Goal: Check status: Check status

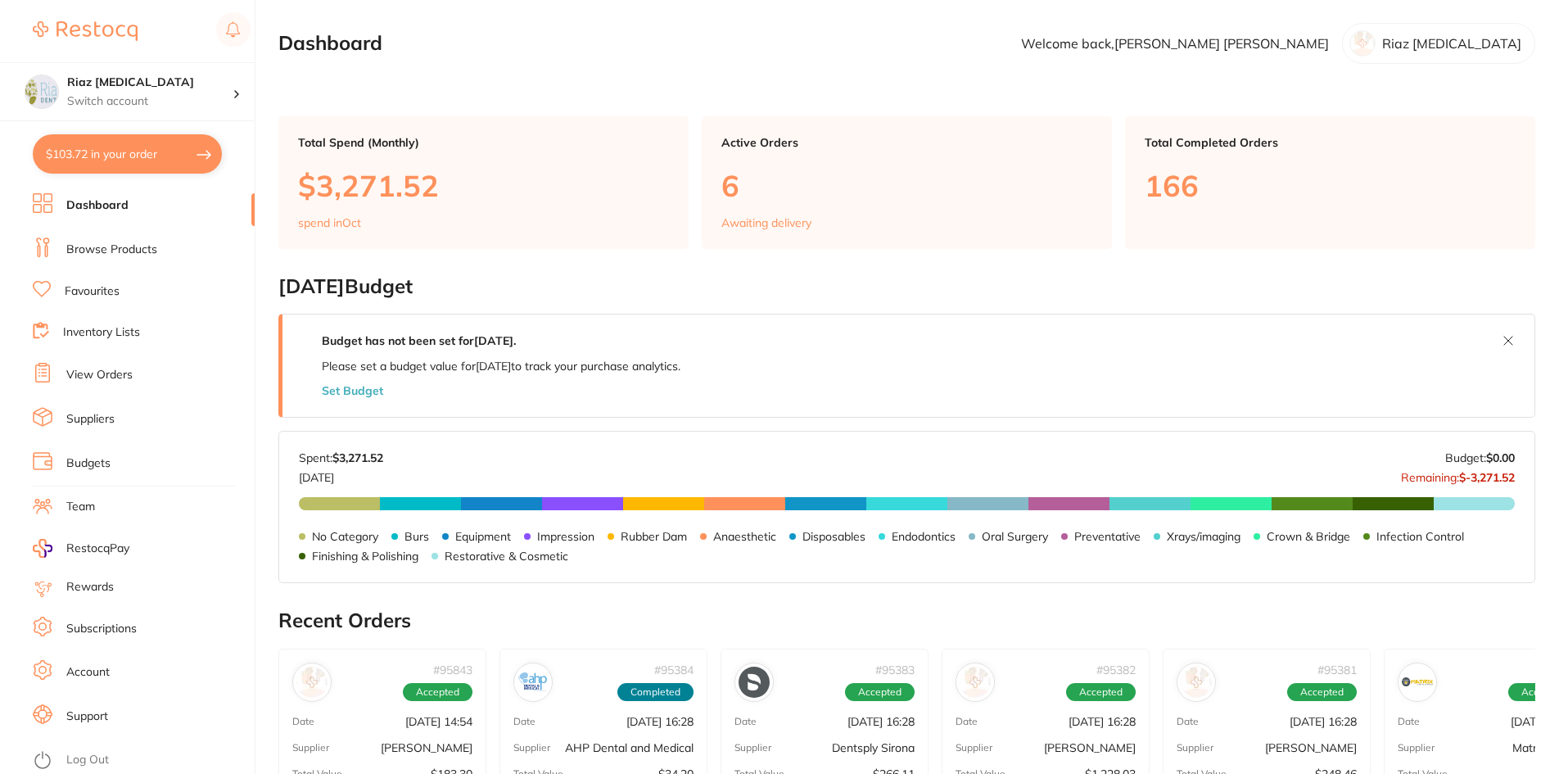
click at [178, 154] on button "$103.72 in your order" at bounding box center [128, 154] width 189 height 39
checkbox input "true"
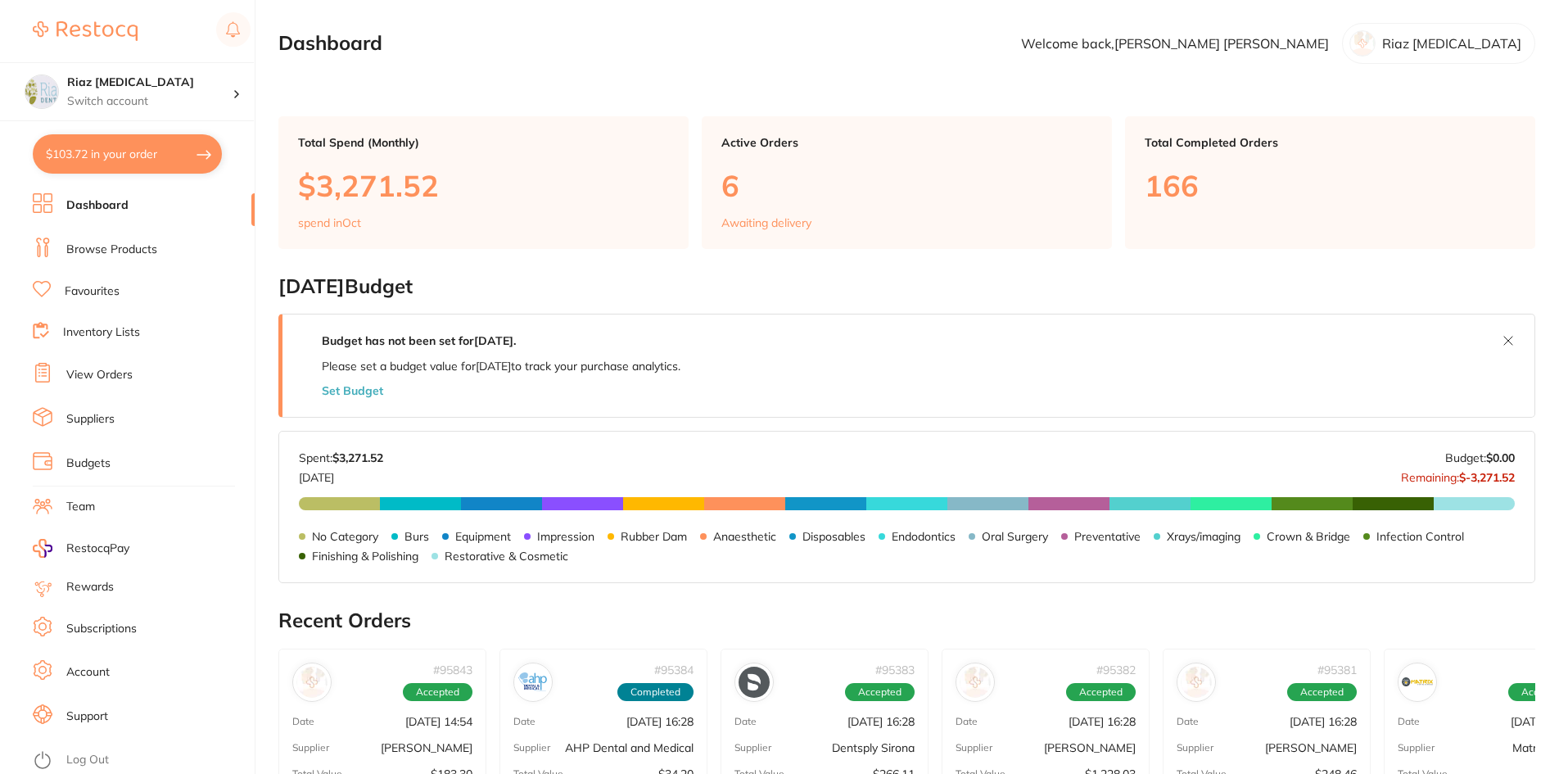
checkbox input "true"
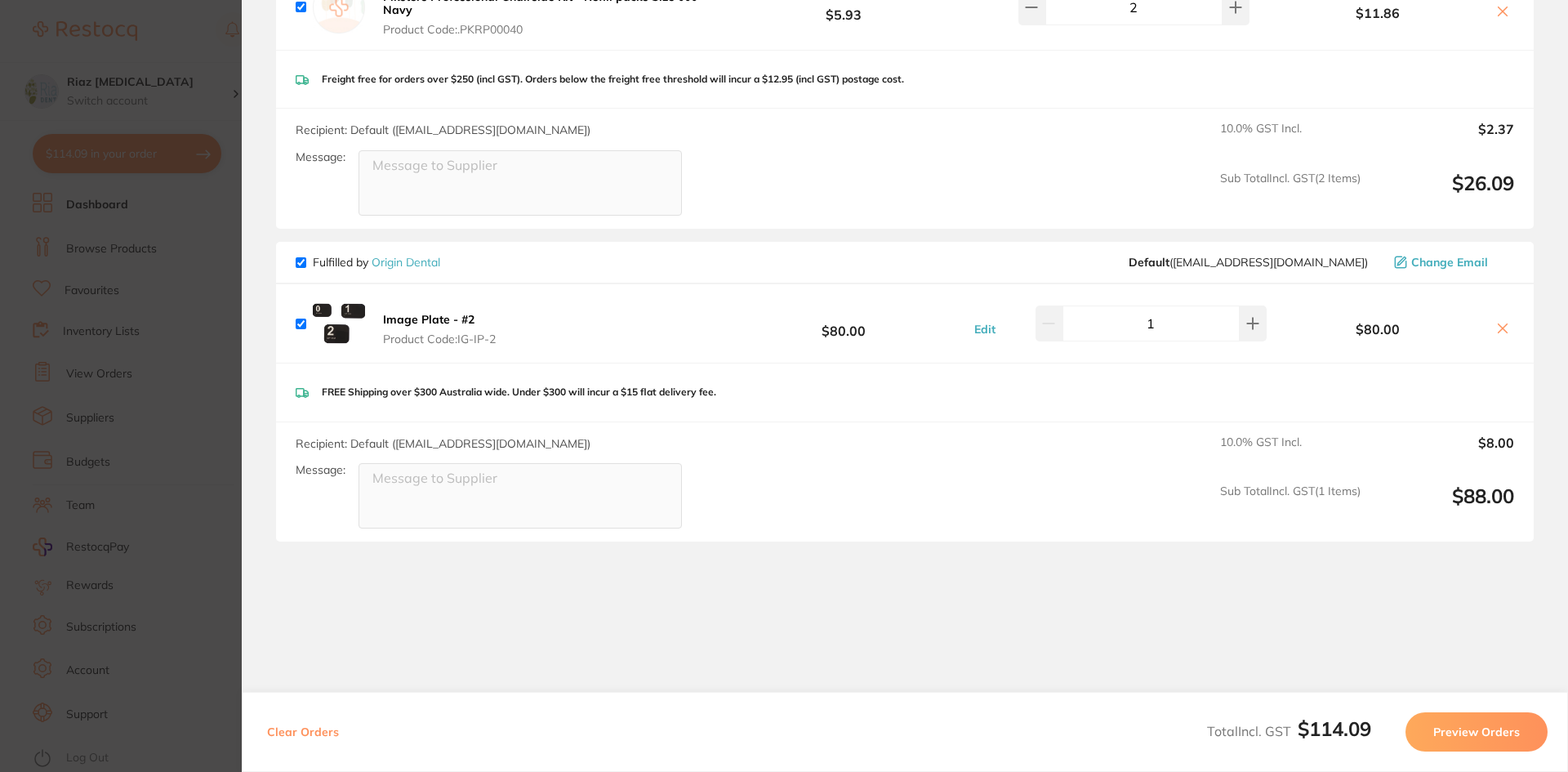
scroll to position [327, 0]
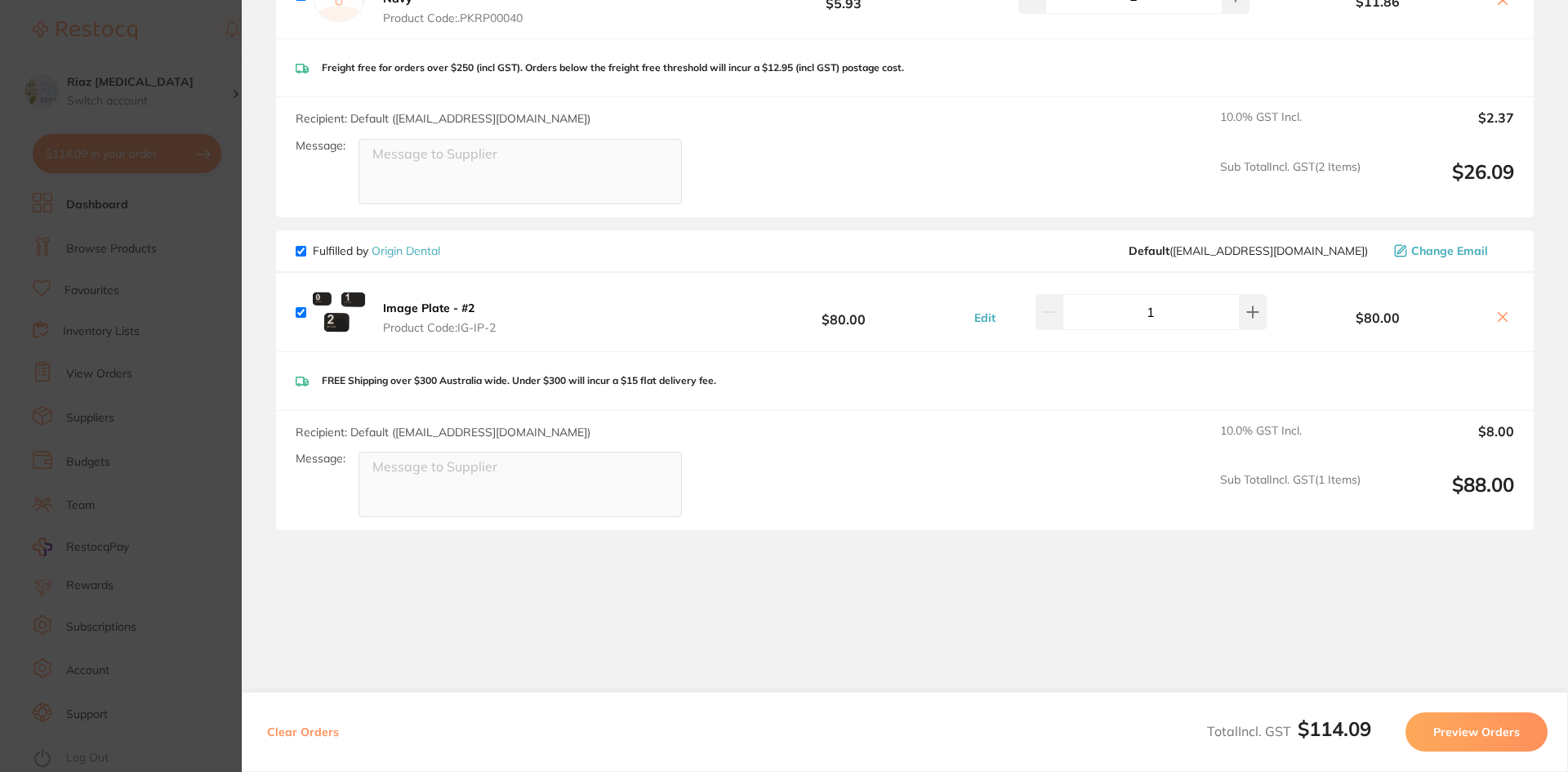
click at [130, 274] on section "Update RRP Set your pre negotiated price for this item. Item Agreed RRP (excl. …" at bounding box center [784, 386] width 1568 height 772
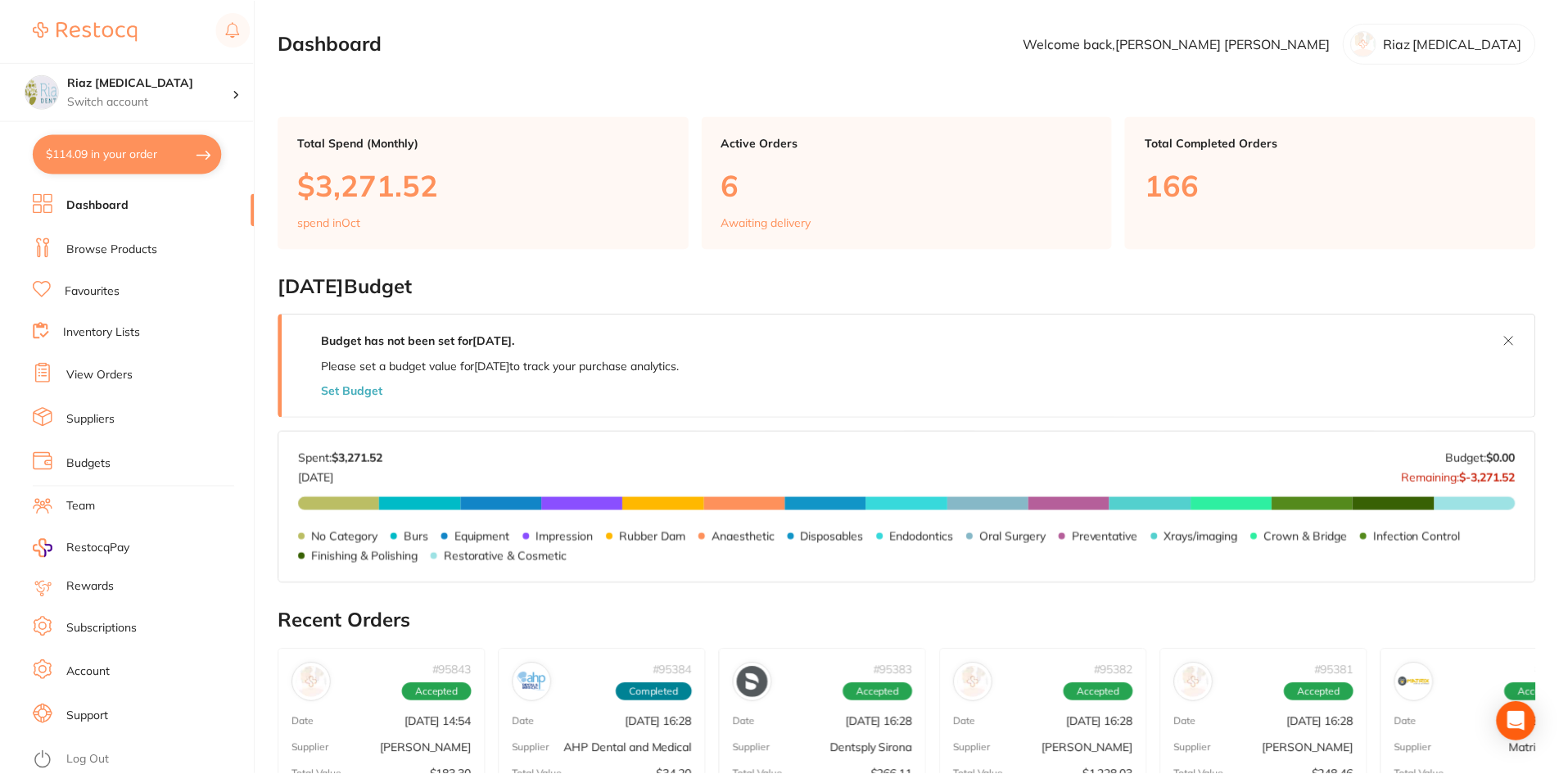
scroll to position [1, 0]
click at [109, 365] on li "View Orders" at bounding box center [144, 376] width 222 height 25
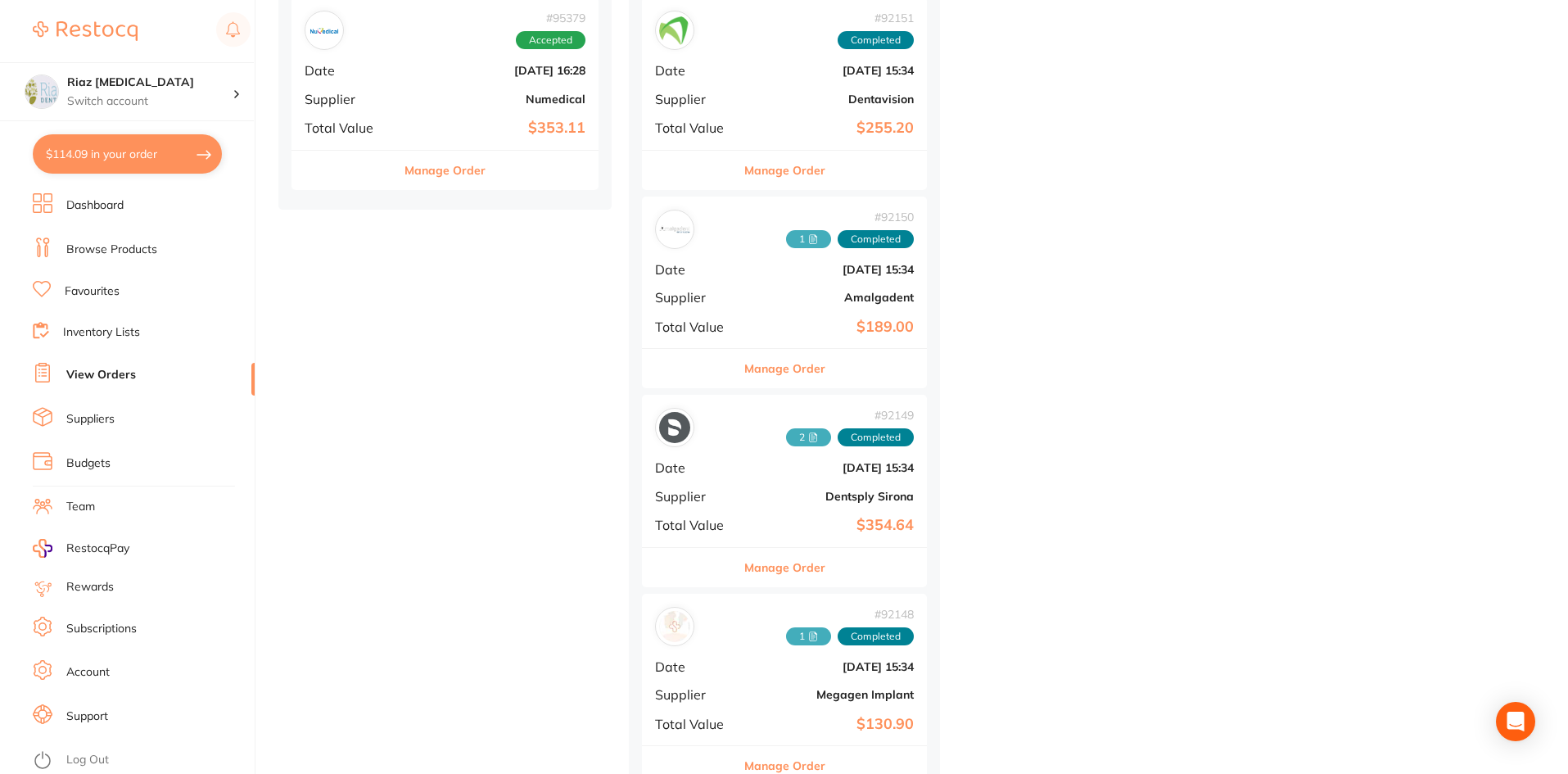
scroll to position [1228, 0]
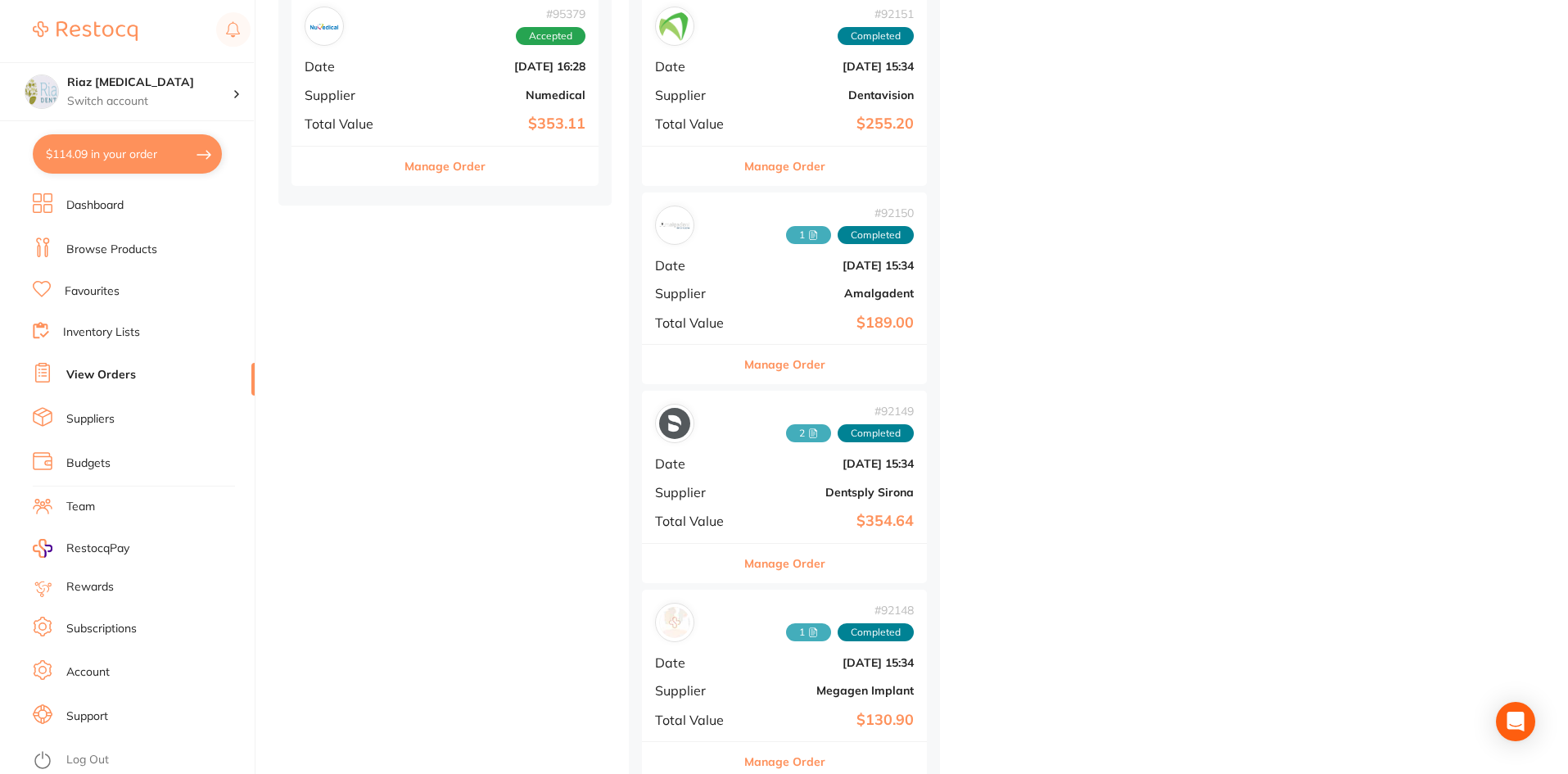
click at [767, 440] on div "# 92149 2 Completed" at bounding box center [784, 423] width 259 height 39
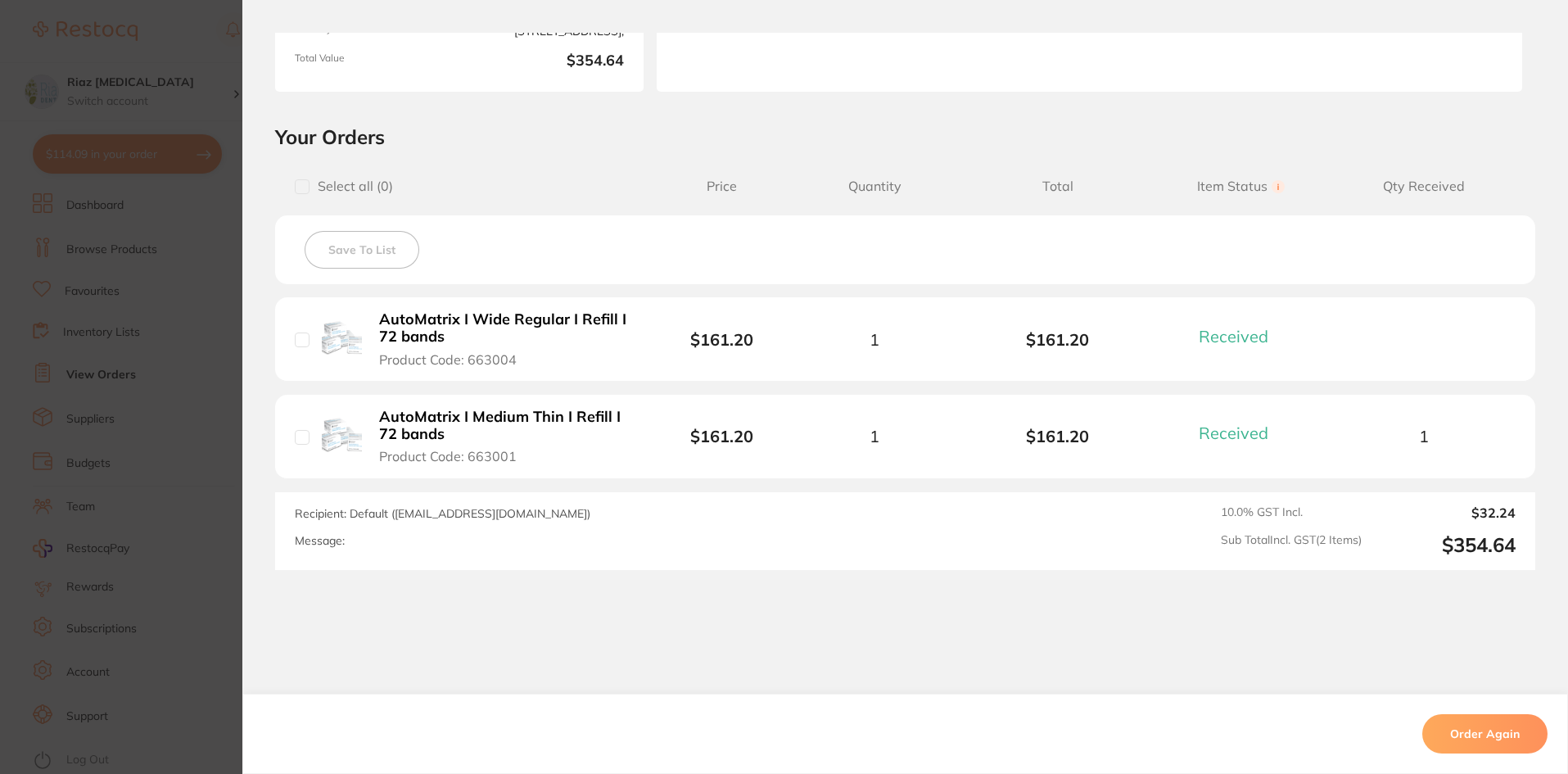
scroll to position [318, 0]
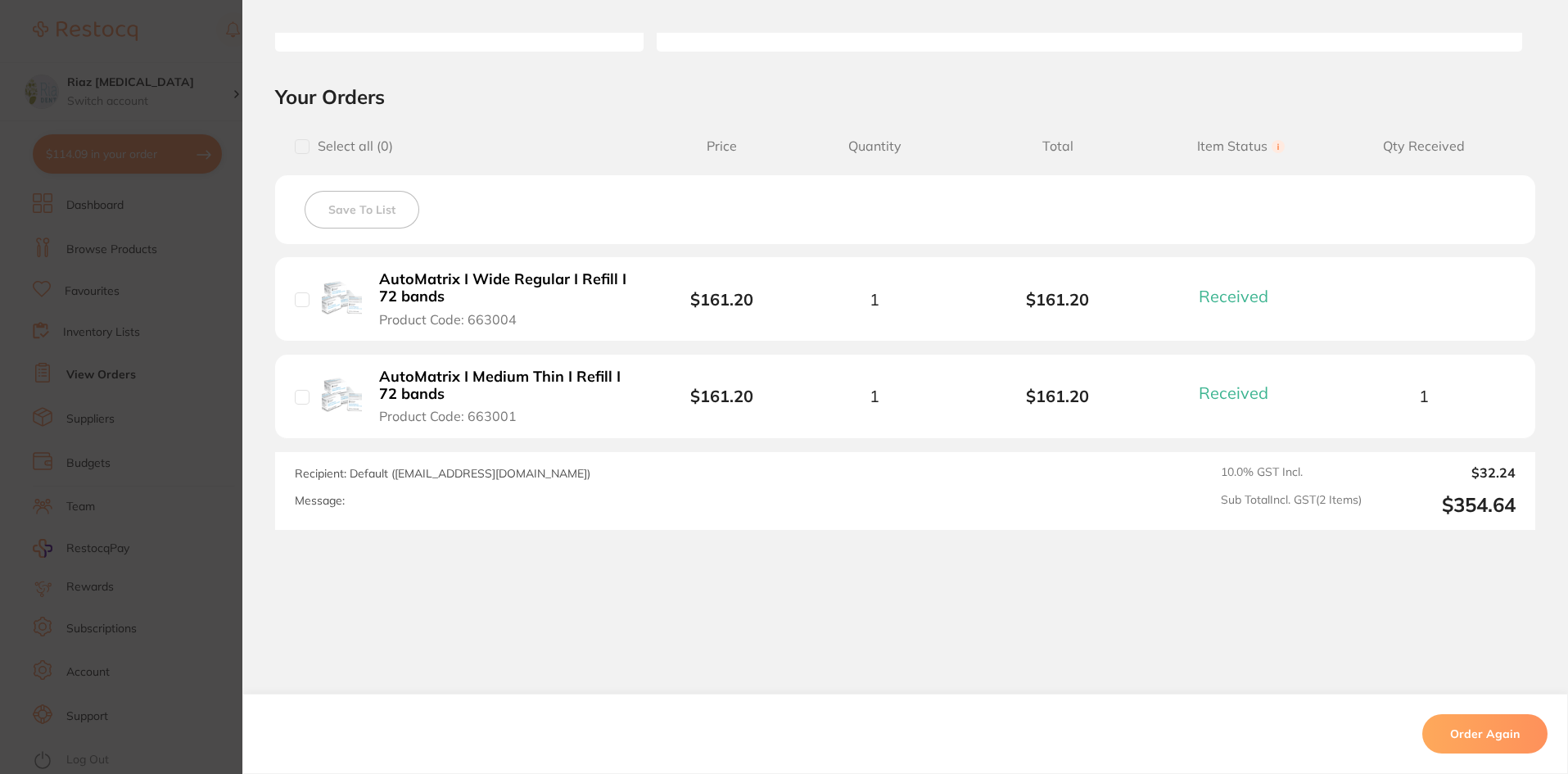
click at [199, 383] on section "Order ID: Restocq- 92149 Order Information 2 Received Completed Order Order Dat…" at bounding box center [784, 387] width 1568 height 774
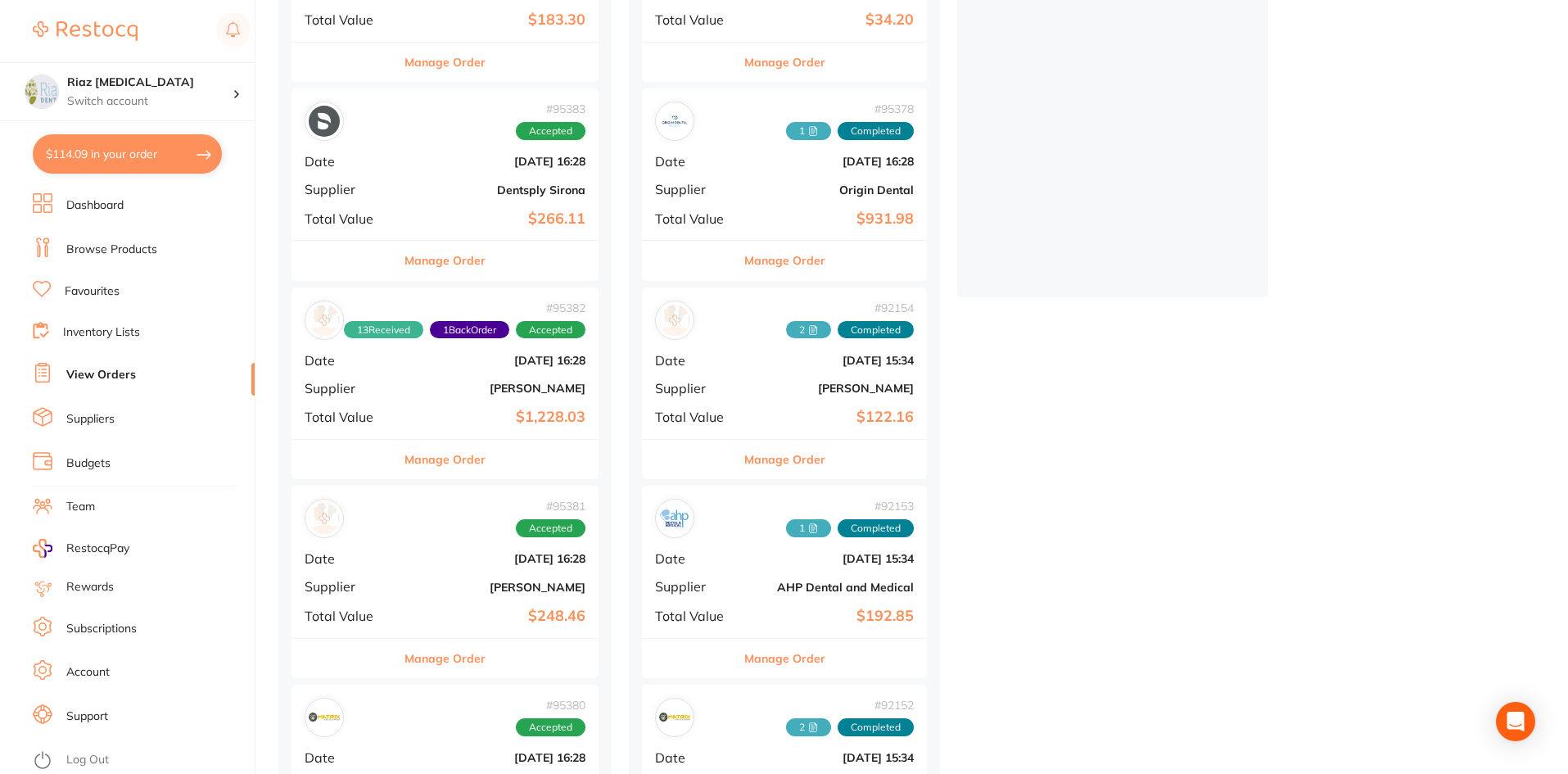
scroll to position [328, 0]
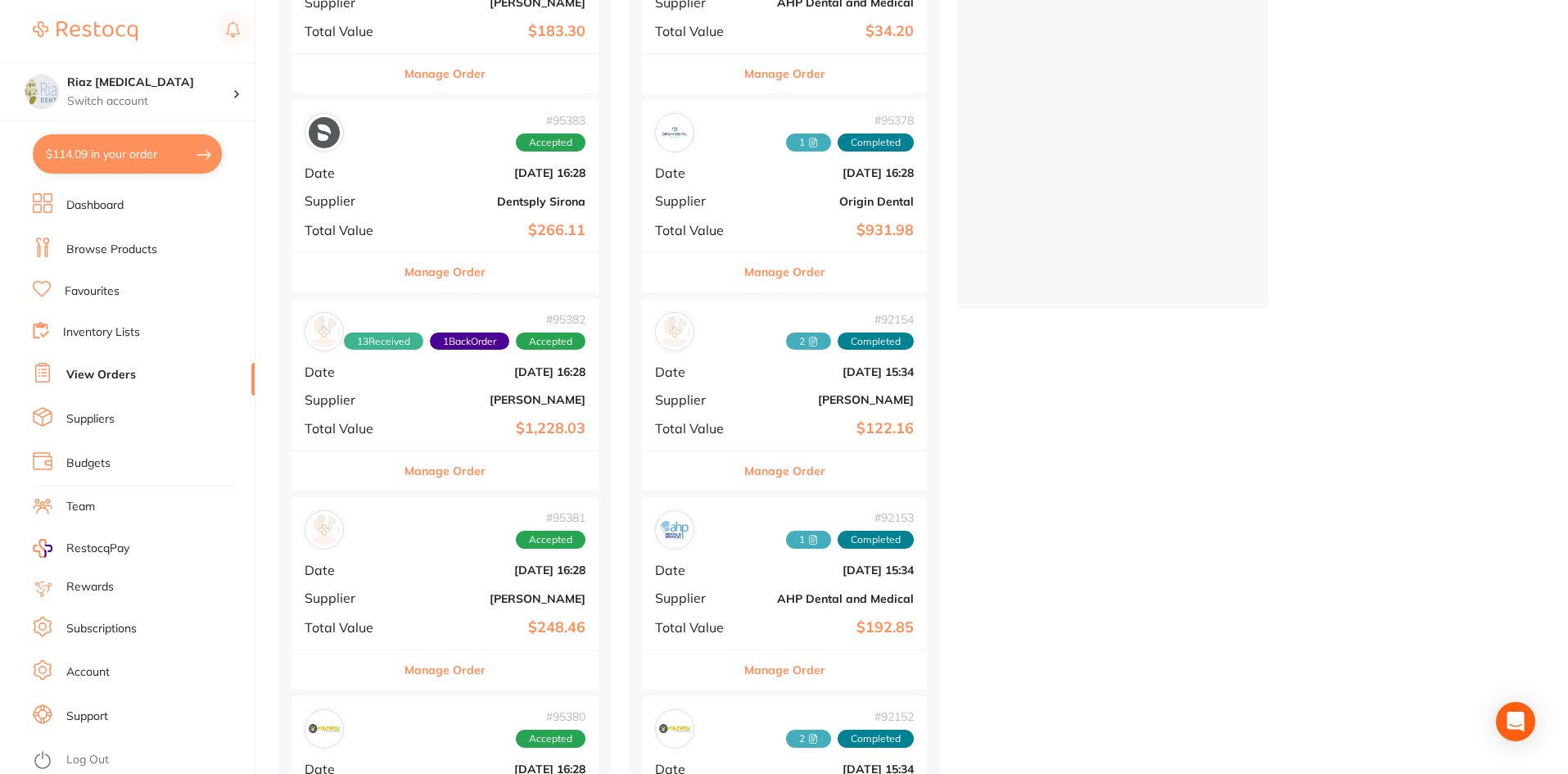
click at [398, 166] on div "# 95383 Accepted Date [DATE] 16:28 Supplier Dentsply Sirona Total Value $266.11" at bounding box center [445, 176] width 307 height 152
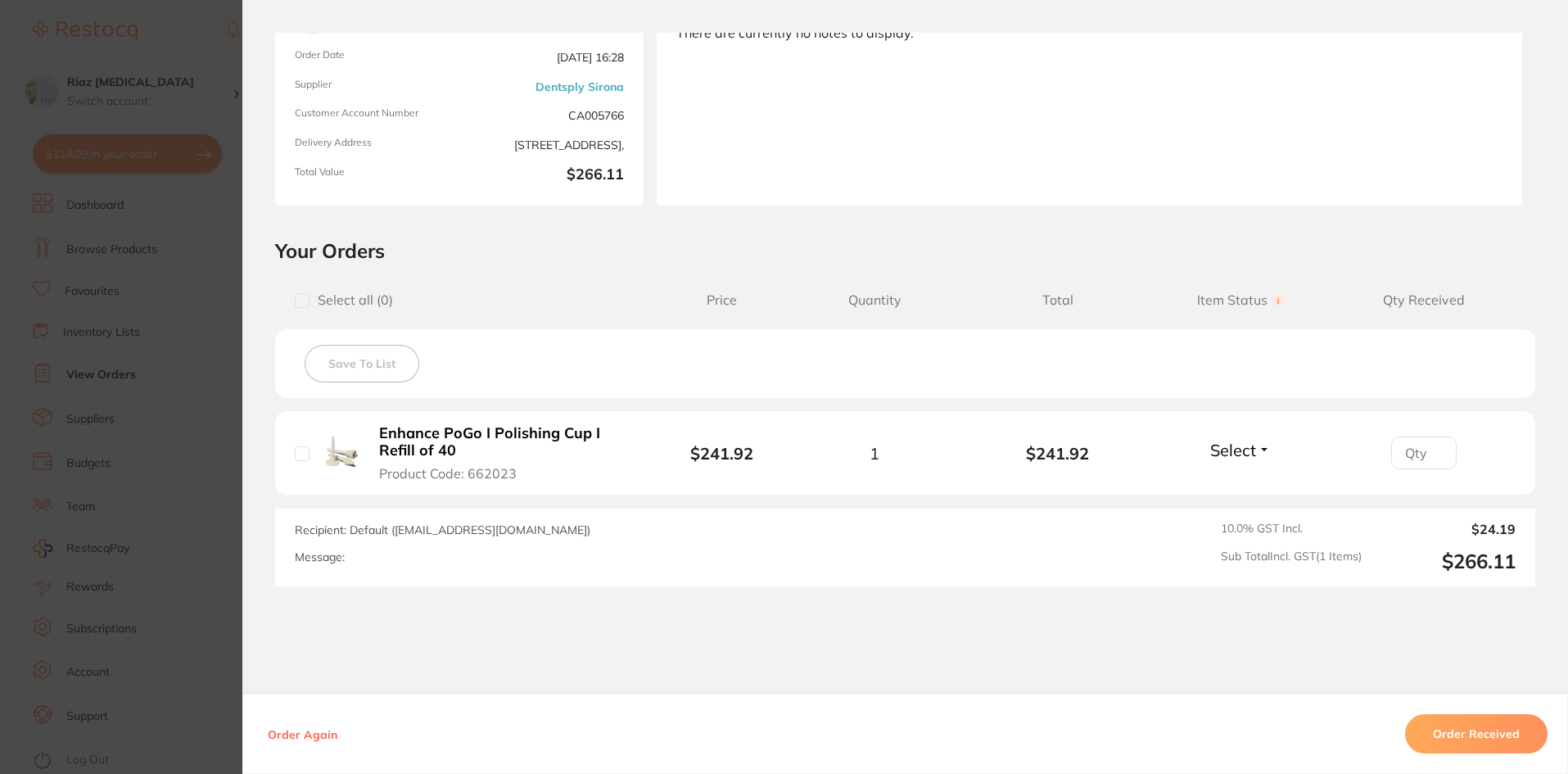
scroll to position [221, 0]
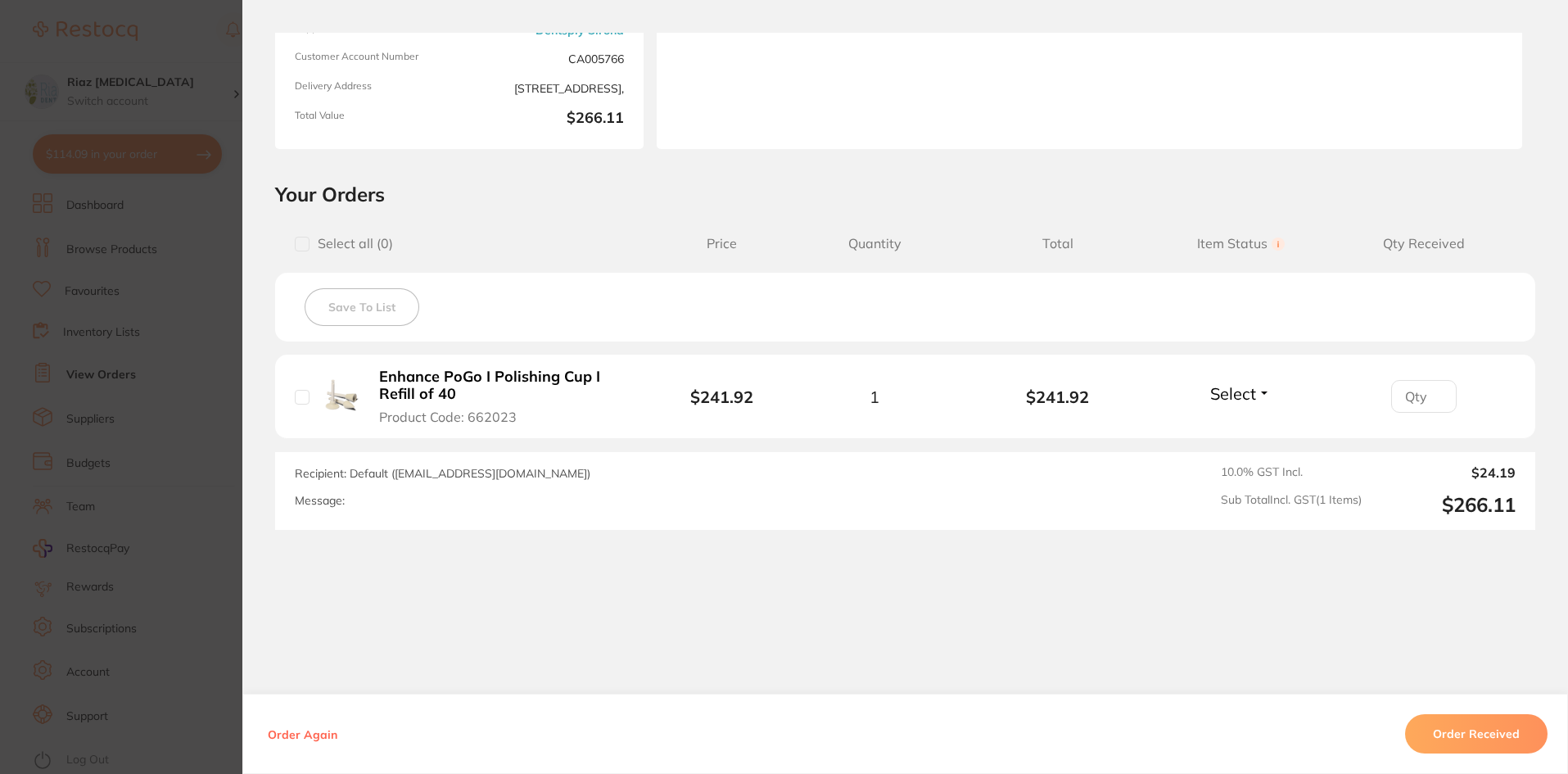
click at [480, 370] on b "Enhance PoGo I Polishing Cup I Refill of 40" at bounding box center [506, 386] width 253 height 34
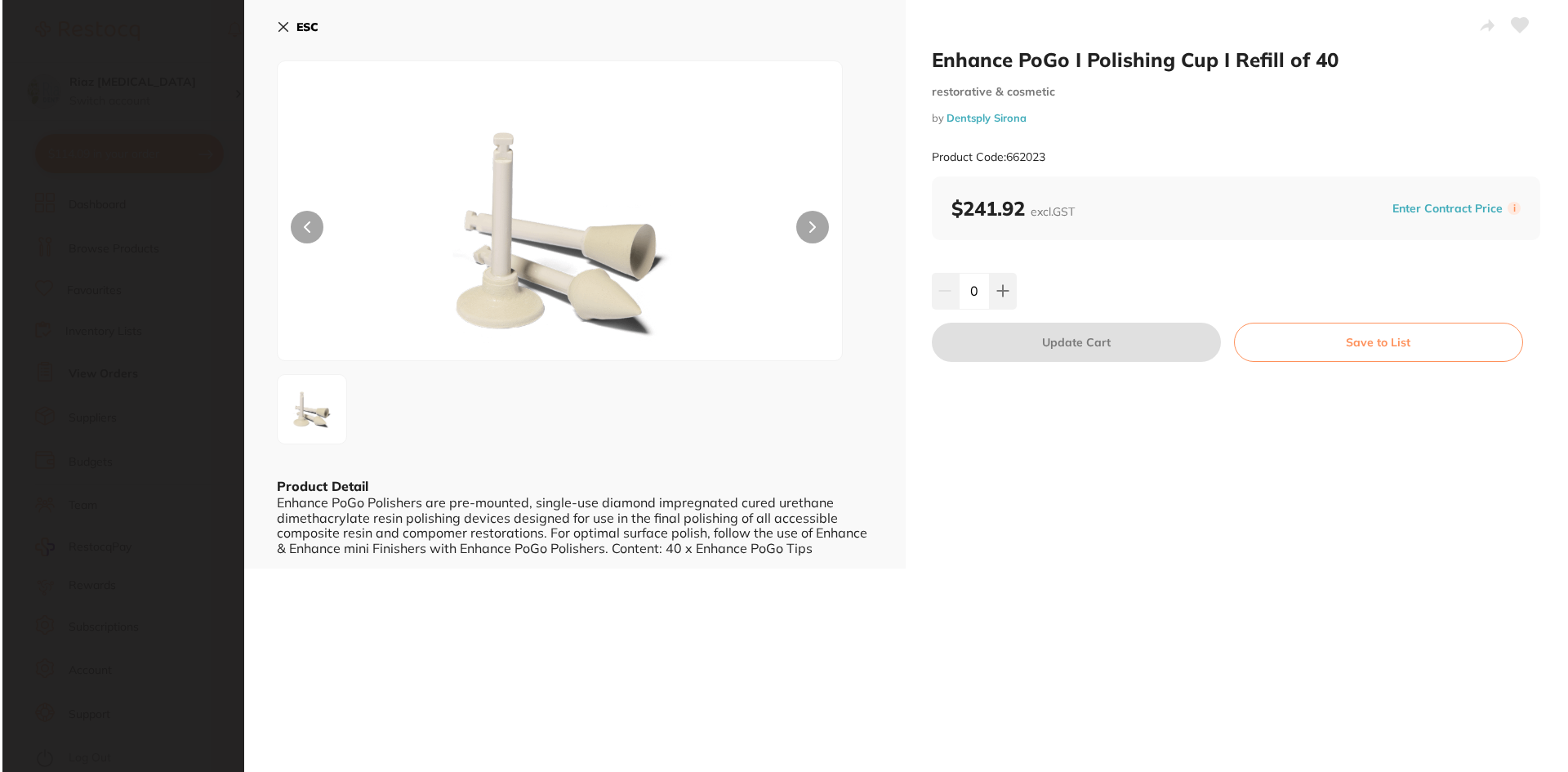
scroll to position [0, 0]
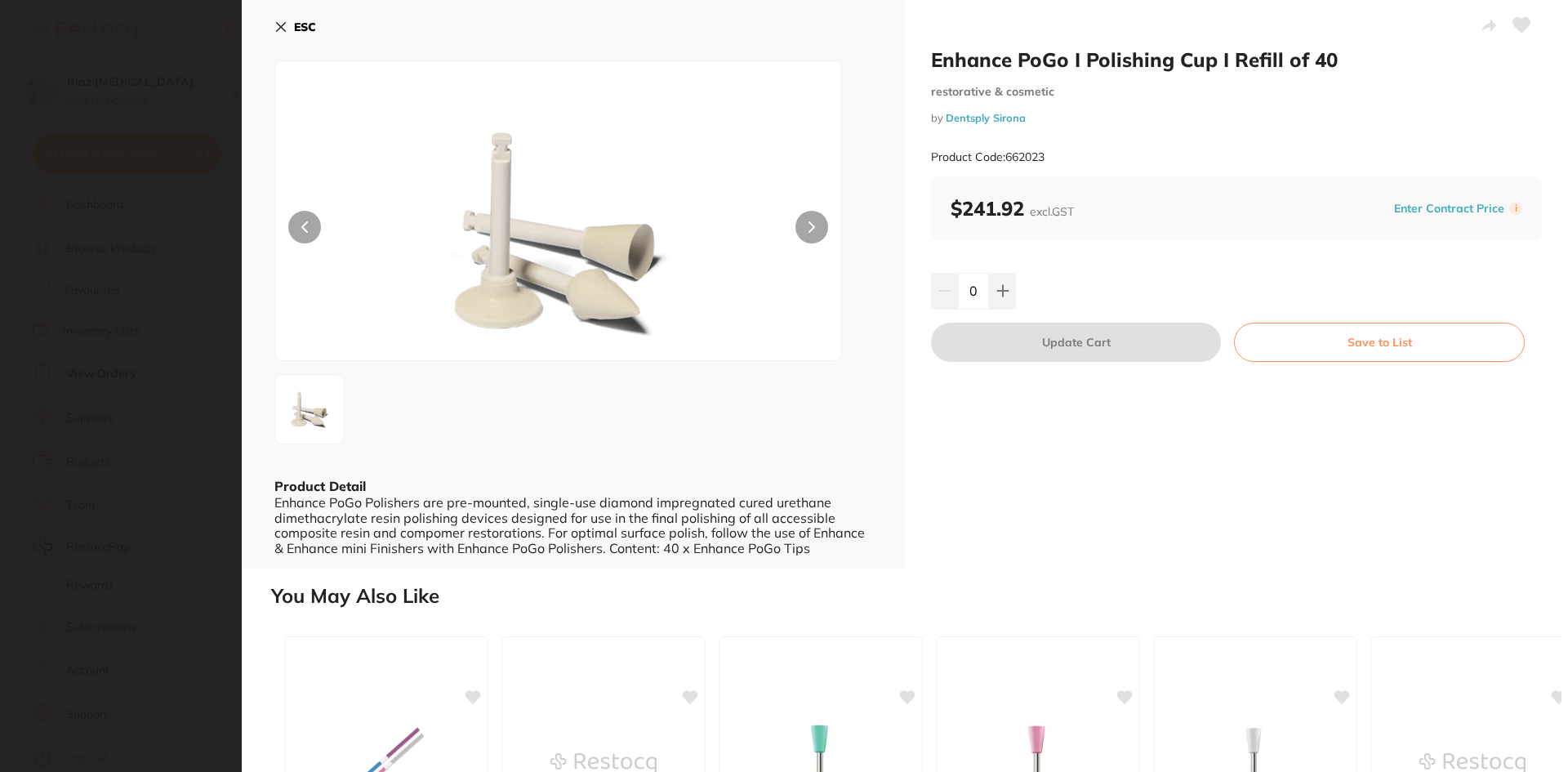
click at [286, 27] on icon at bounding box center [280, 27] width 13 height 13
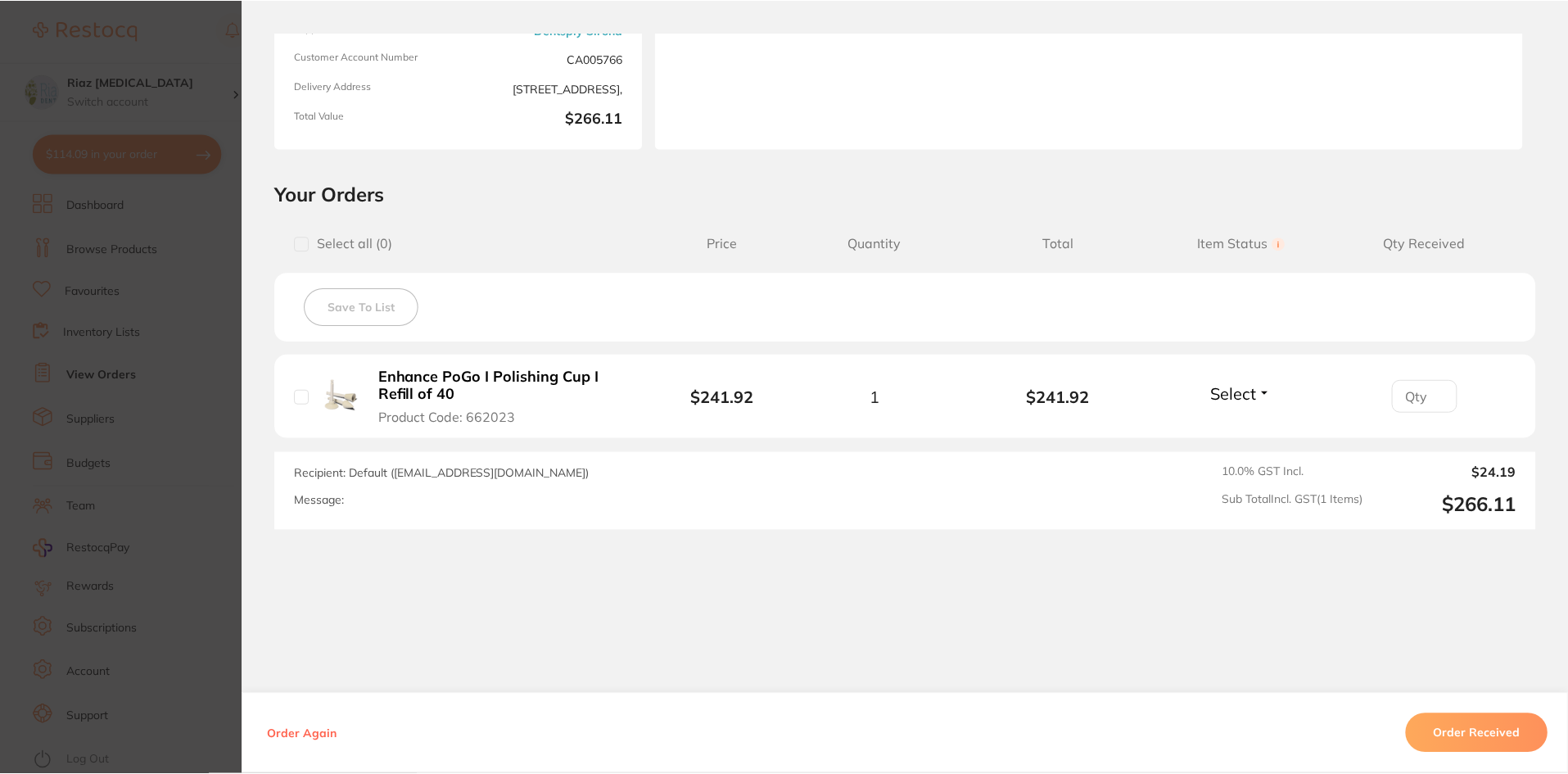
scroll to position [328, 0]
click at [191, 379] on section "Order ID: Restocq- 95383 Order Information Accepted Order Order Date [DATE] 16:…" at bounding box center [784, 387] width 1568 height 774
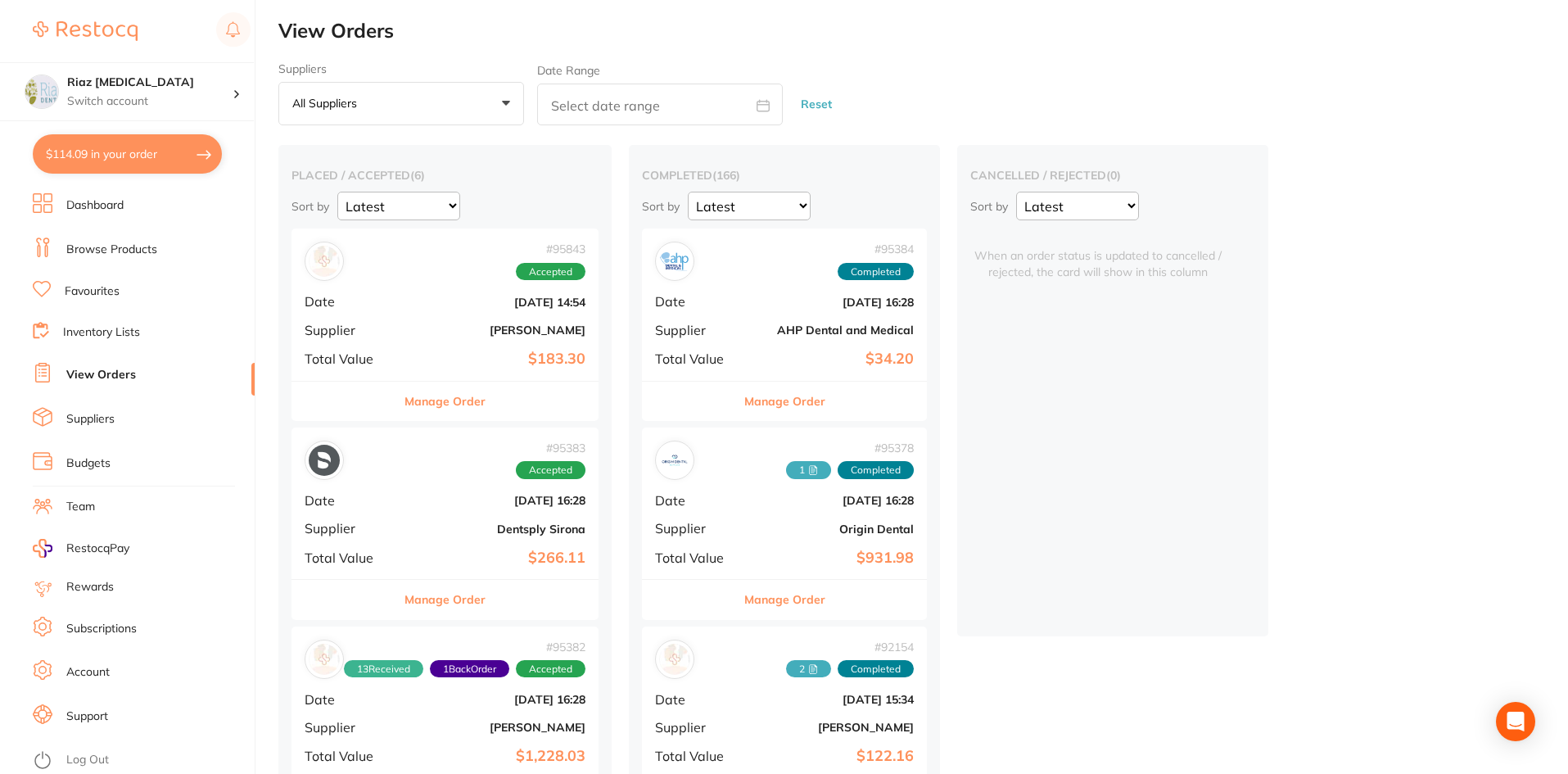
click at [426, 282] on div "# 95843 Accepted Date [DATE] 14:54 Supplier [PERSON_NAME] Total Value $183.30" at bounding box center [445, 304] width 307 height 152
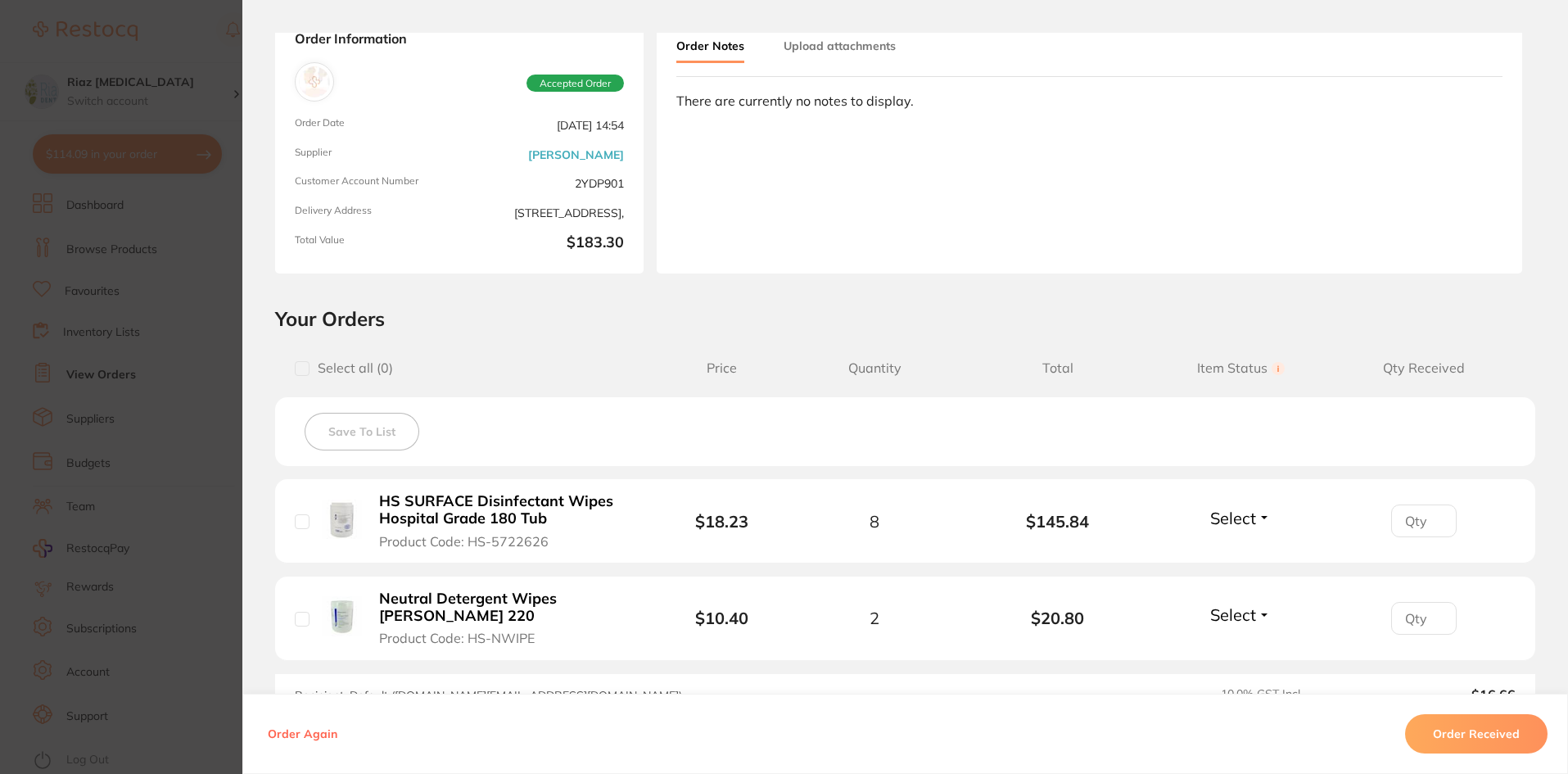
scroll to position [318, 0]
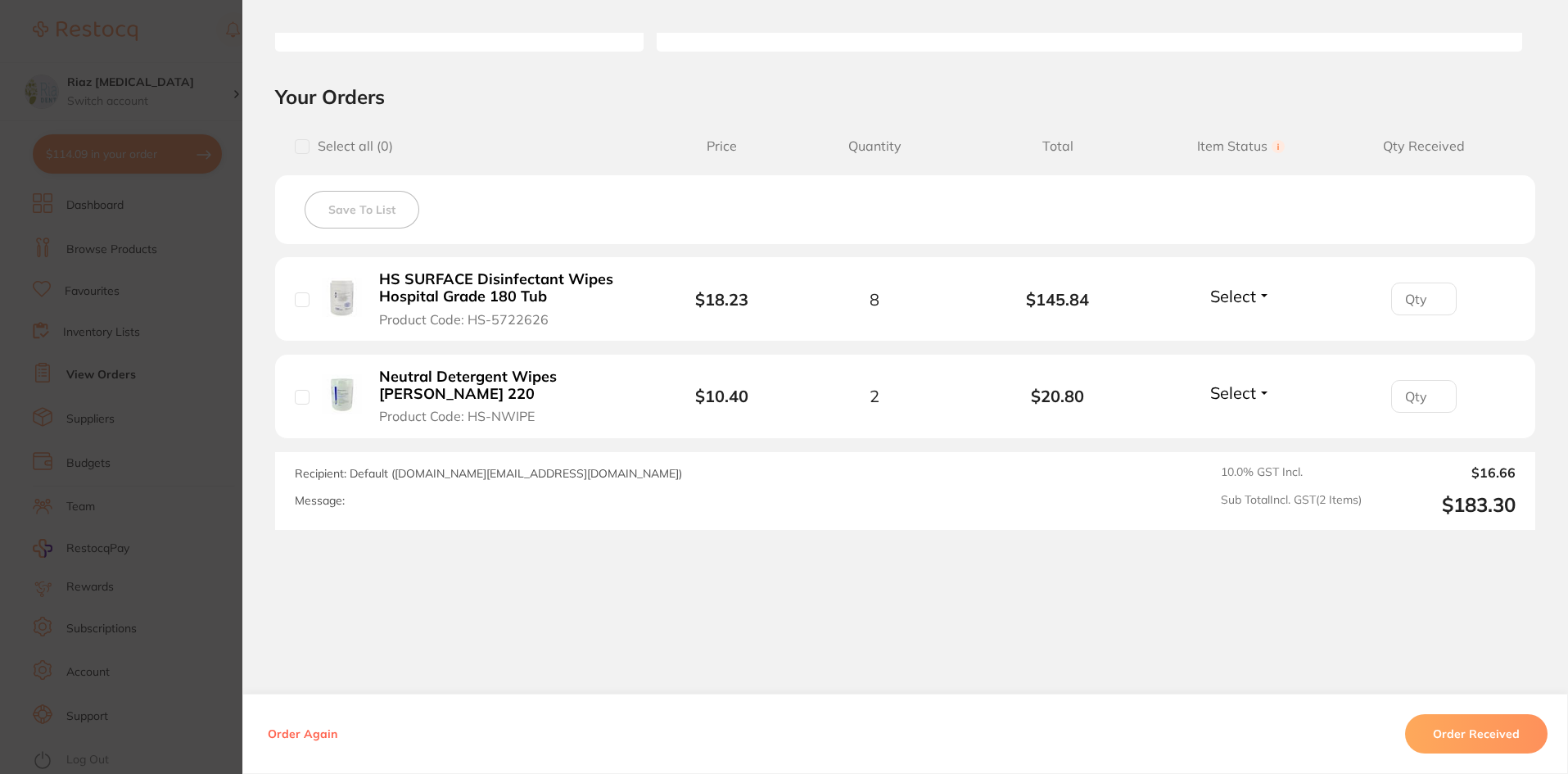
click at [191, 245] on section "Order ID: Restocq- 95843 Order Information Accepted Order Order Date [DATE] 14:…" at bounding box center [784, 387] width 1568 height 774
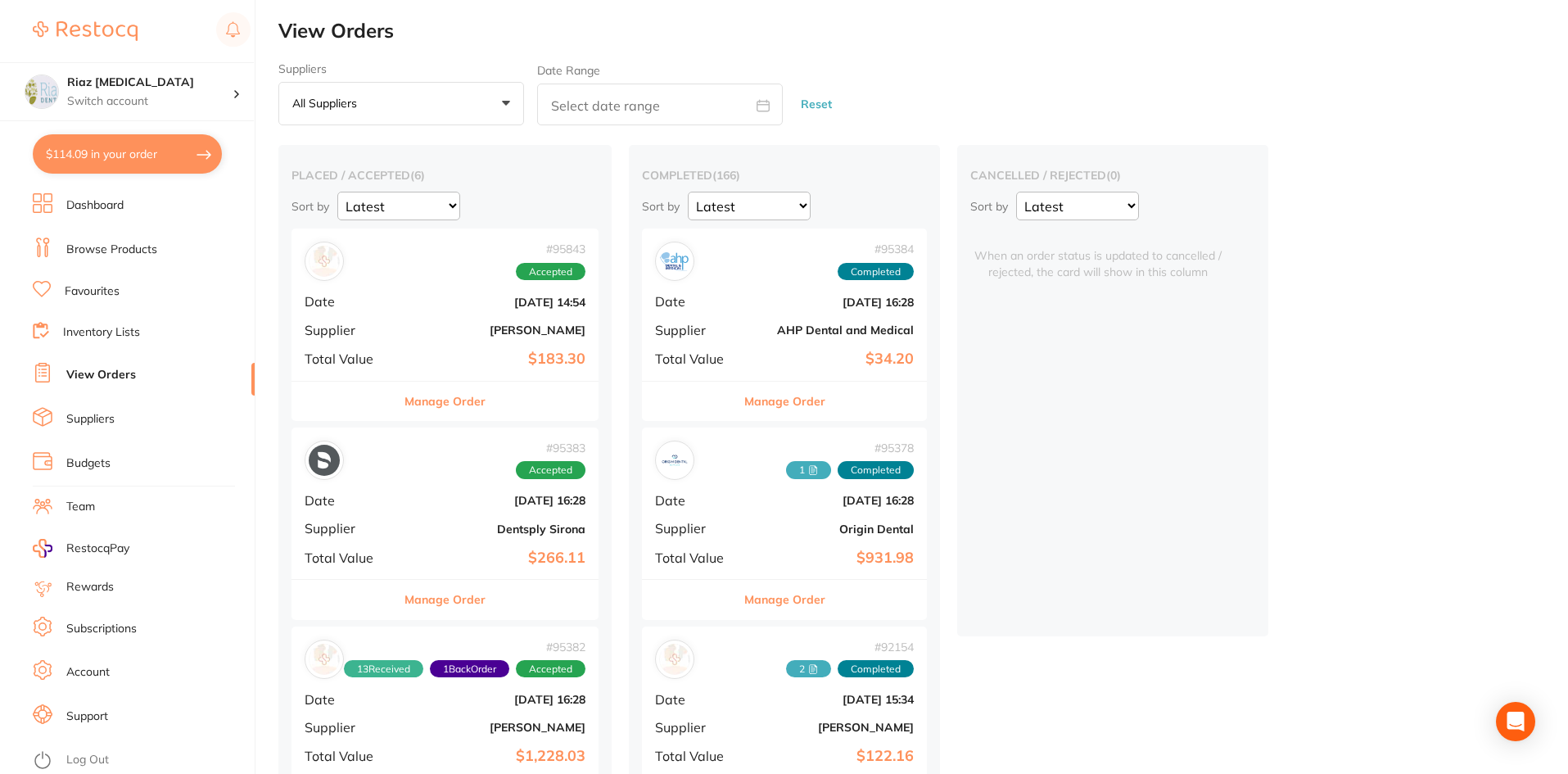
click at [466, 531] on b "Dentsply Sirona" at bounding box center [496, 528] width 178 height 13
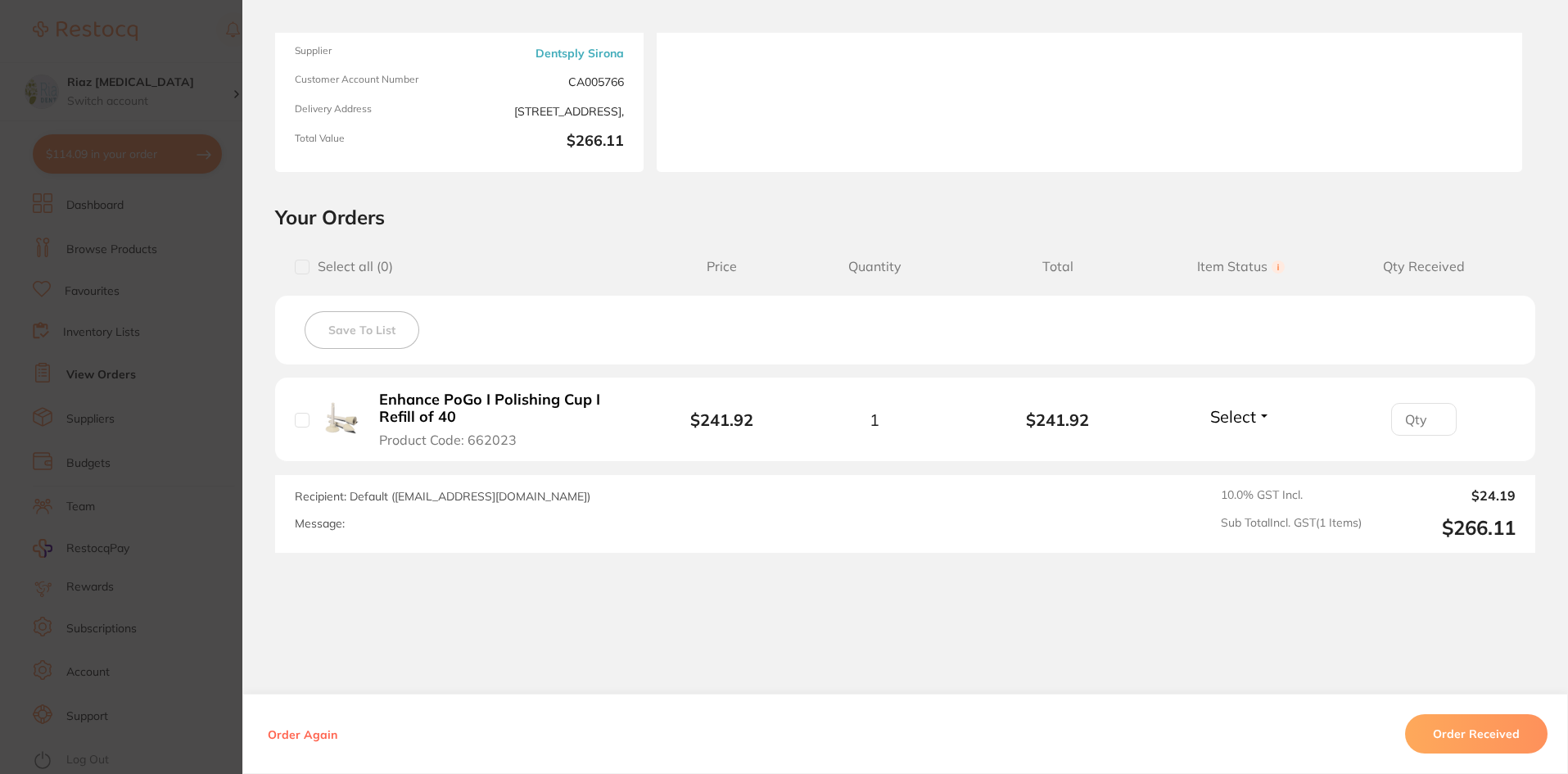
scroll to position [221, 0]
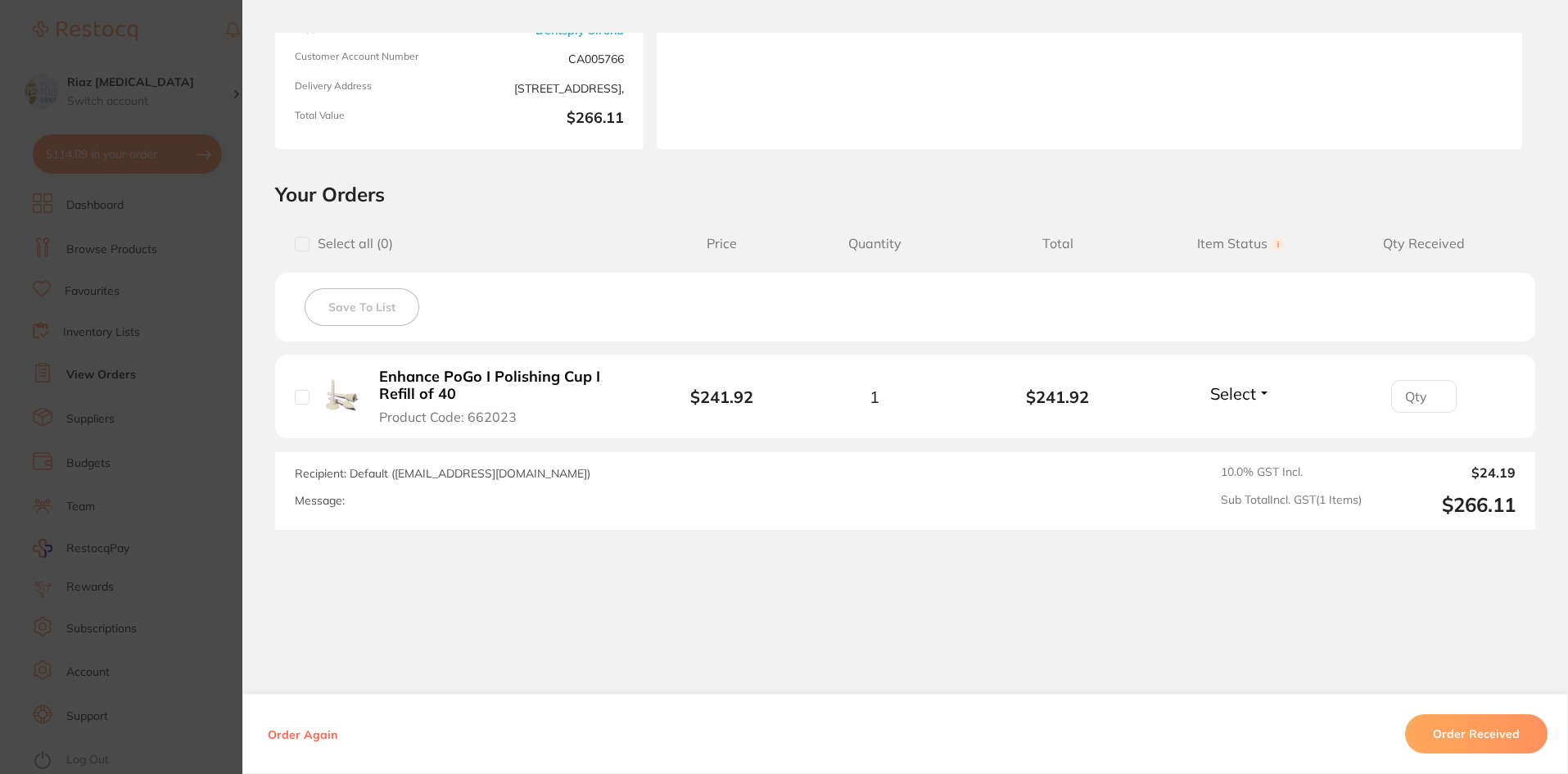
click at [1509, 737] on button "Order Received" at bounding box center [1477, 734] width 143 height 39
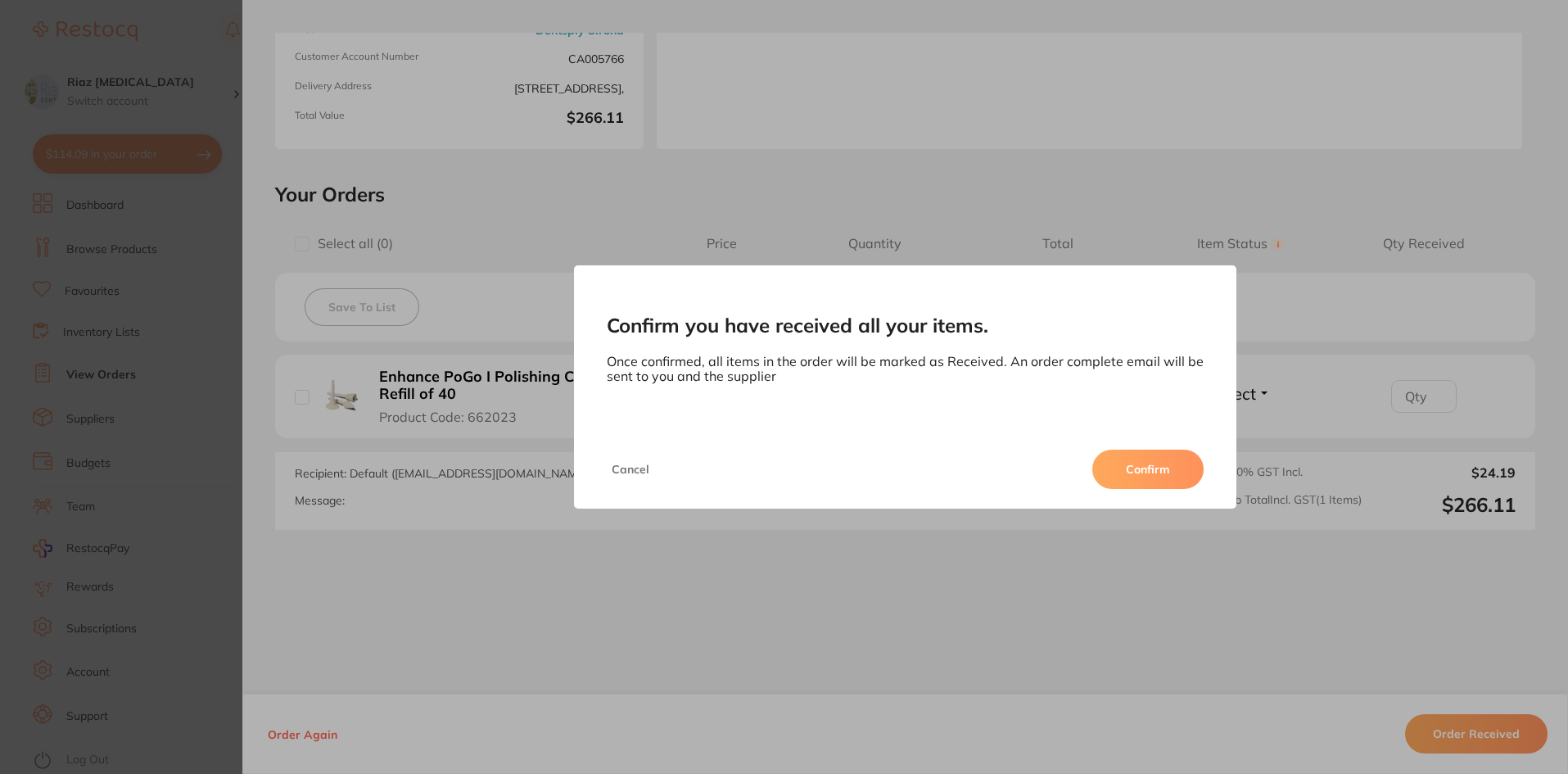
click at [1149, 469] on button "Confirm" at bounding box center [1148, 470] width 112 height 39
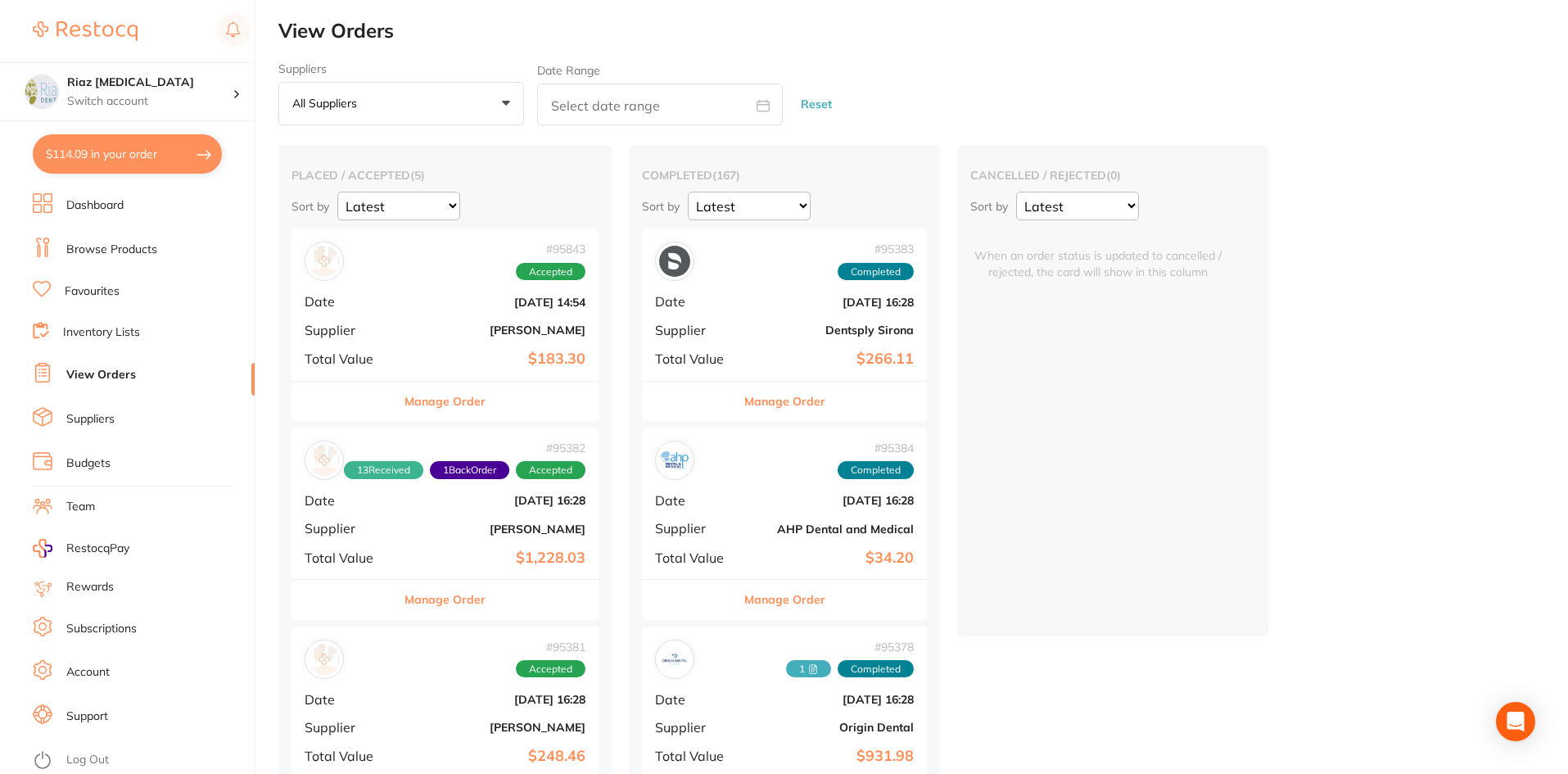
click at [427, 533] on b "[PERSON_NAME]" at bounding box center [496, 528] width 178 height 13
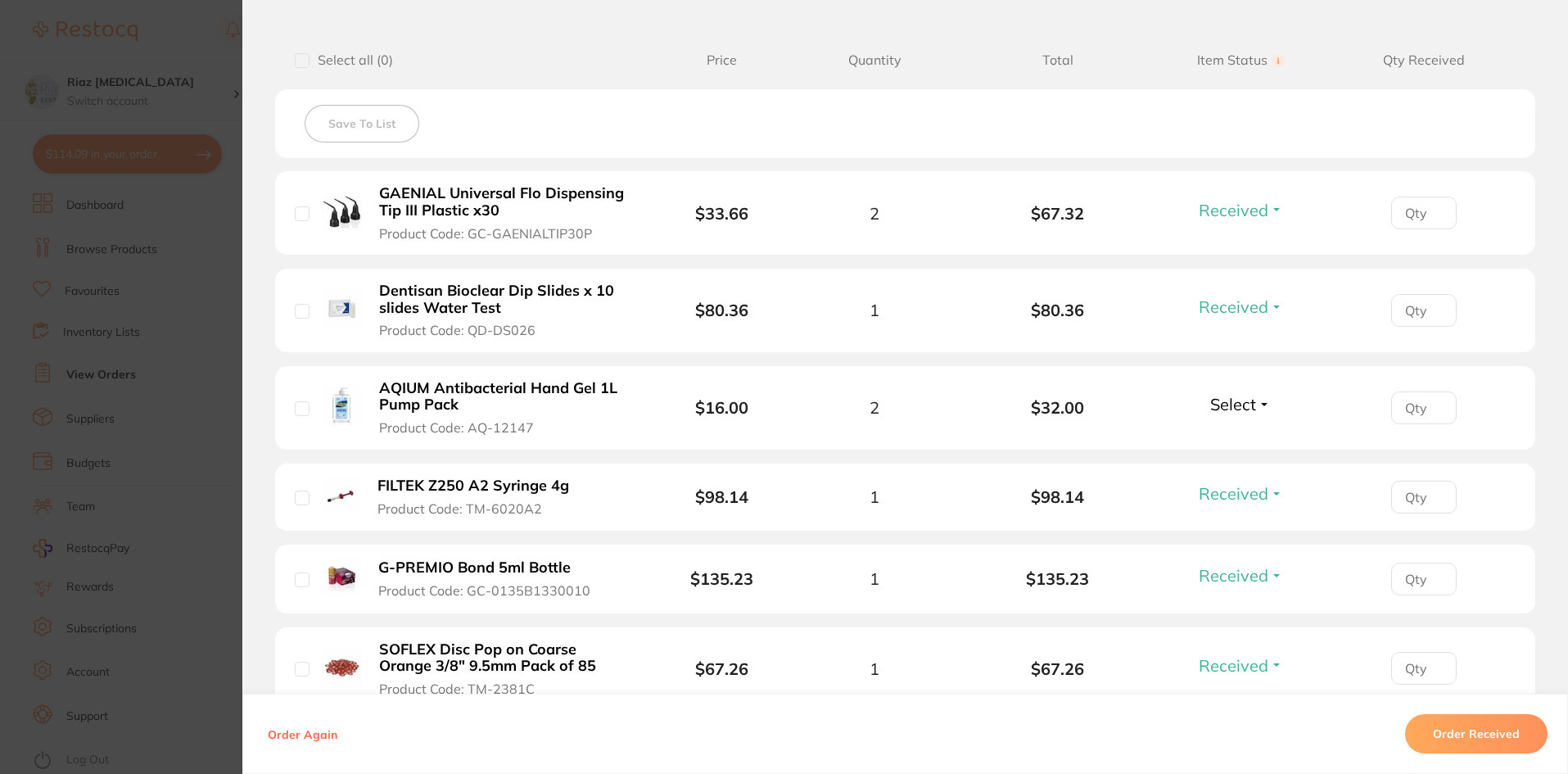
scroll to position [410, 0]
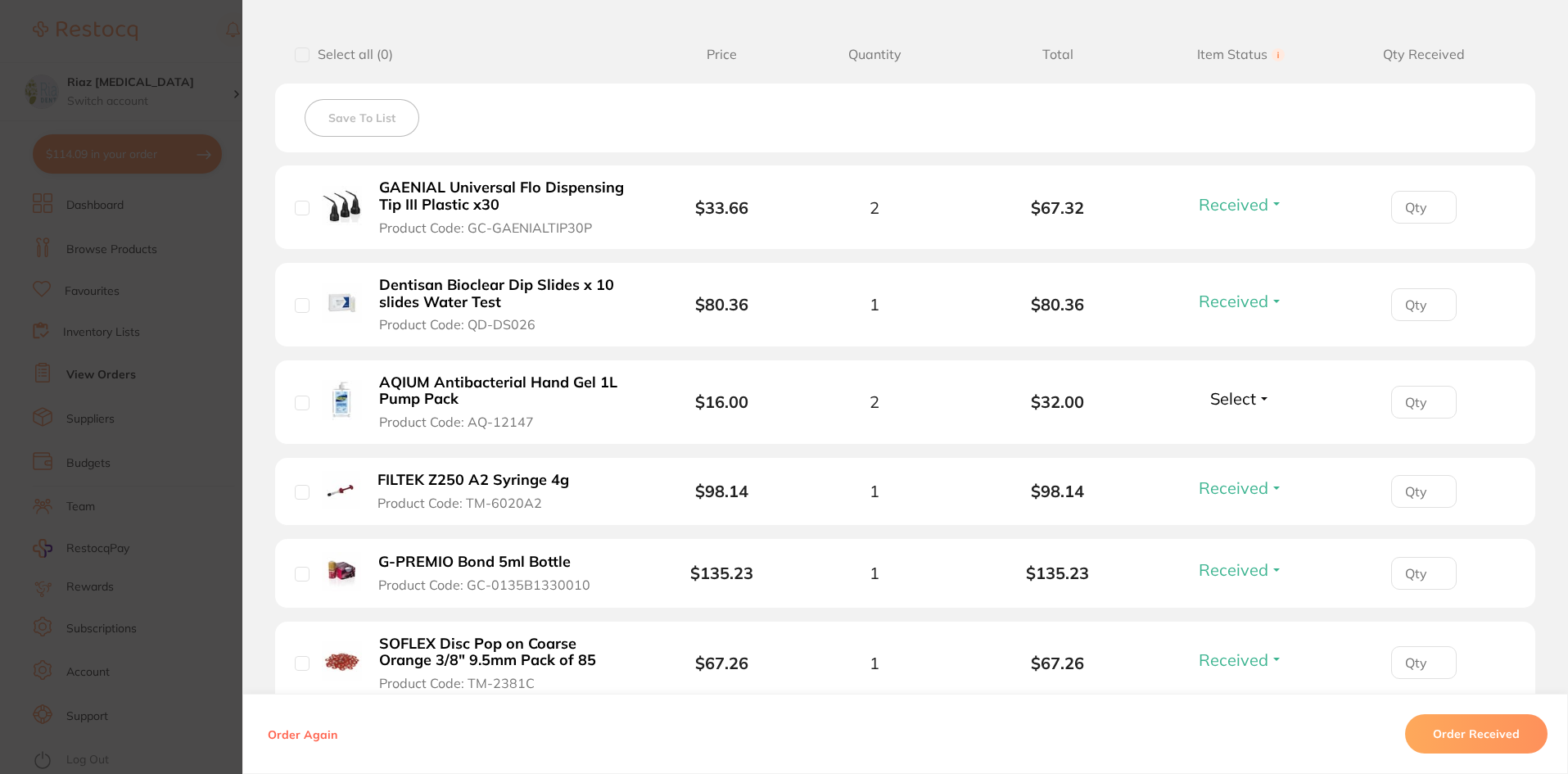
click at [1228, 404] on span "Select" at bounding box center [1232, 398] width 46 height 21
click at [1225, 435] on span "Received" at bounding box center [1240, 434] width 42 height 12
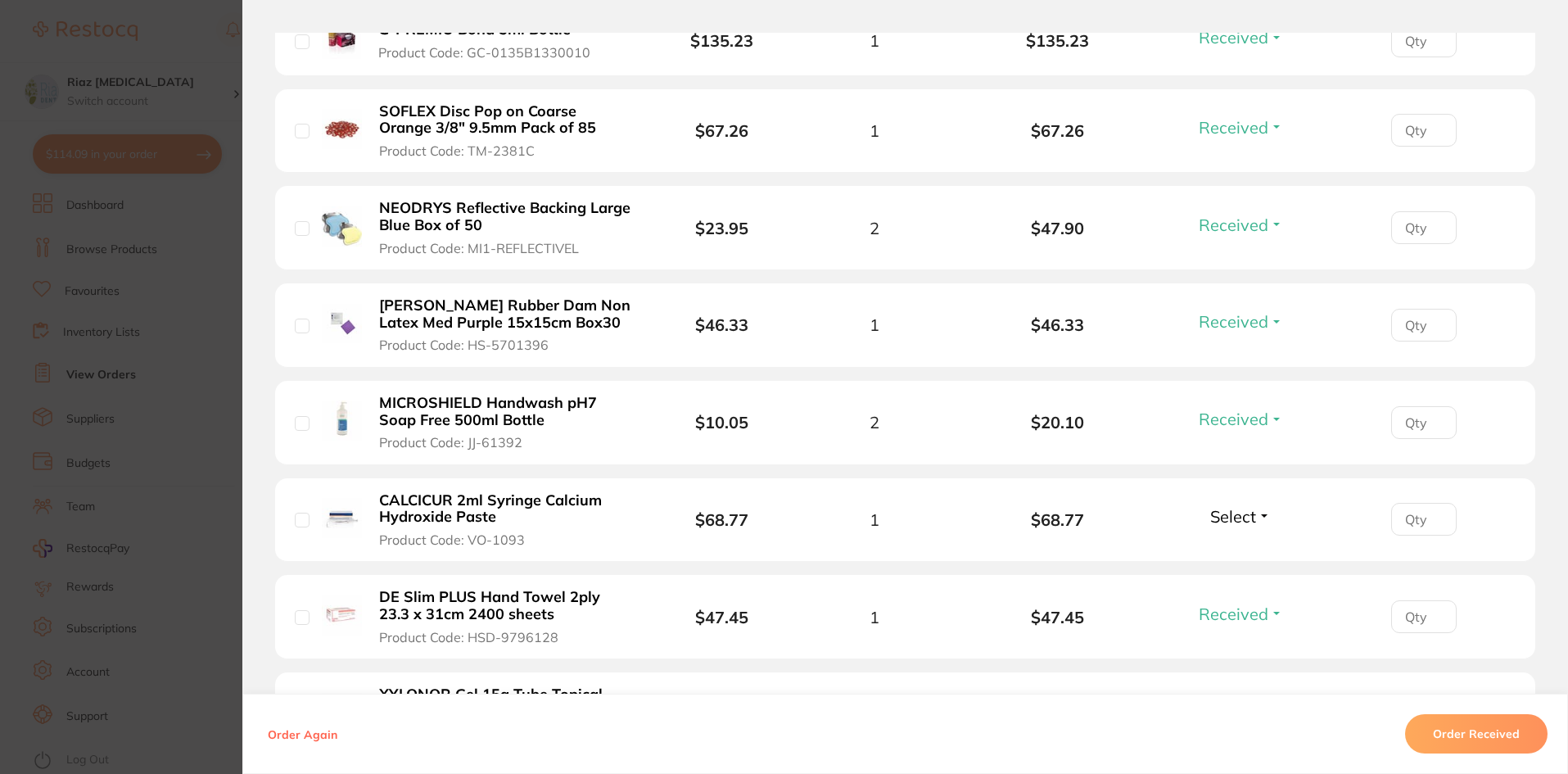
scroll to position [983, 0]
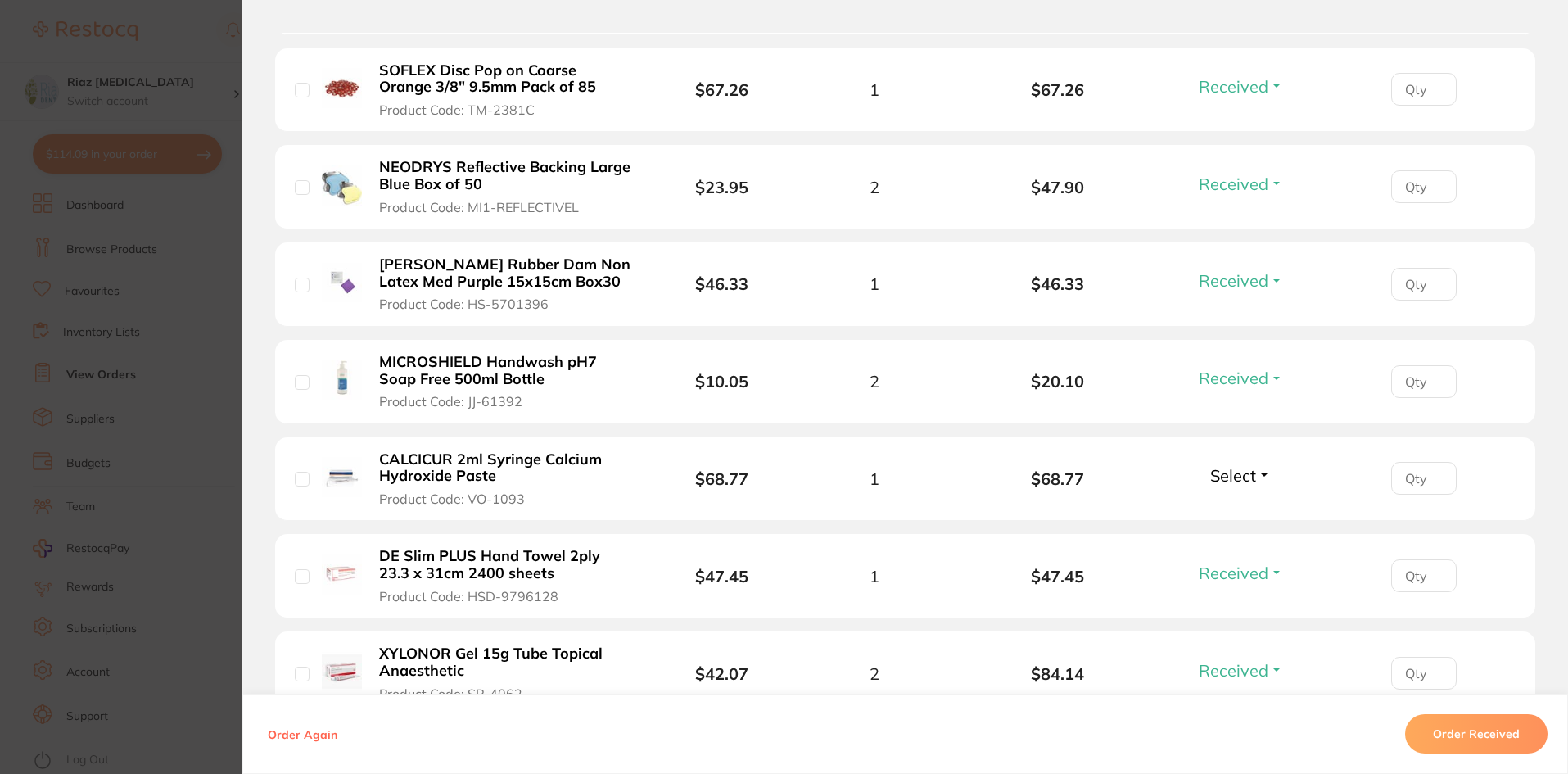
click at [1218, 473] on span "Select" at bounding box center [1232, 475] width 46 height 21
click at [1220, 511] on span "Received" at bounding box center [1240, 511] width 42 height 12
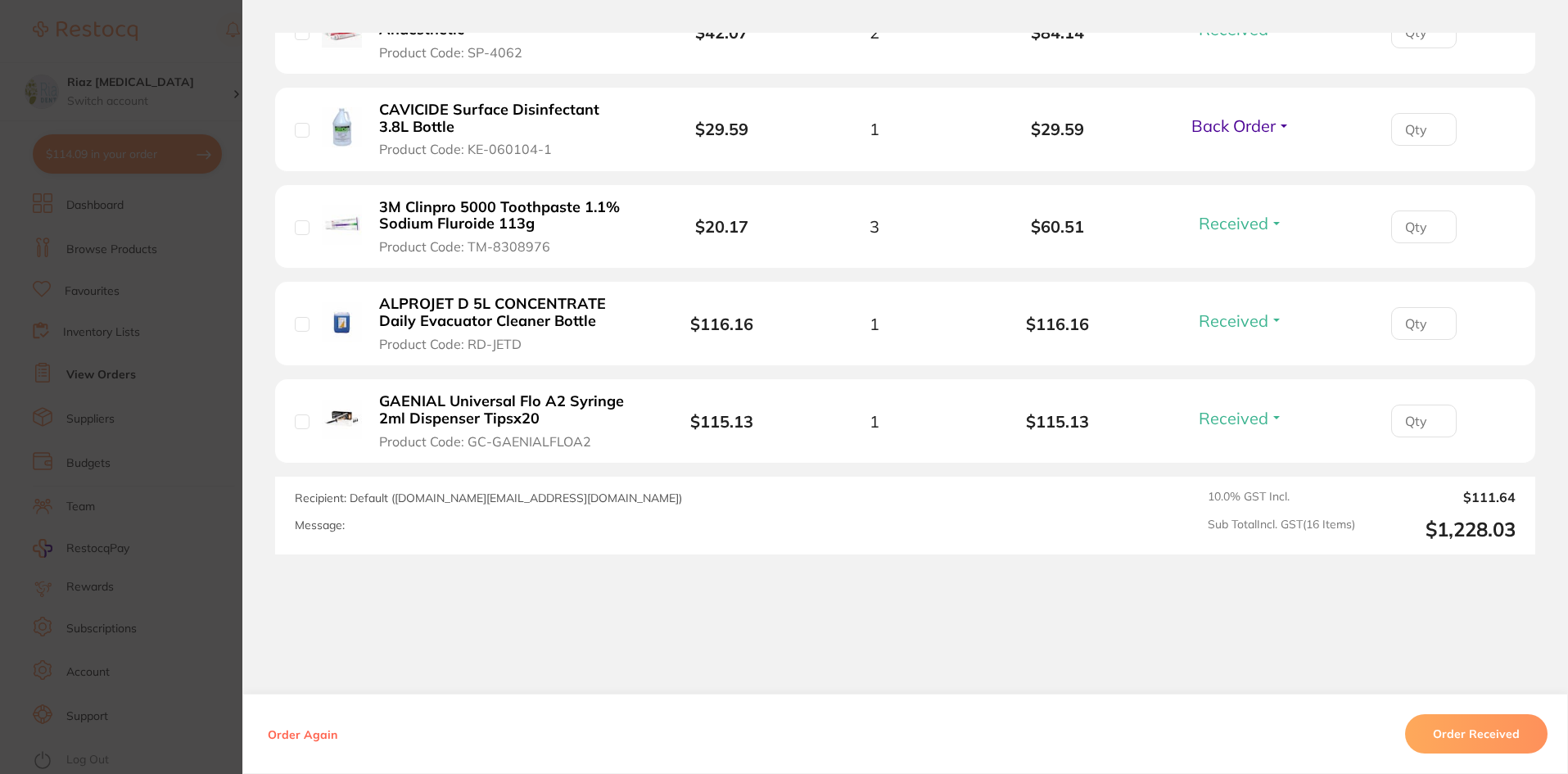
scroll to position [1638, 0]
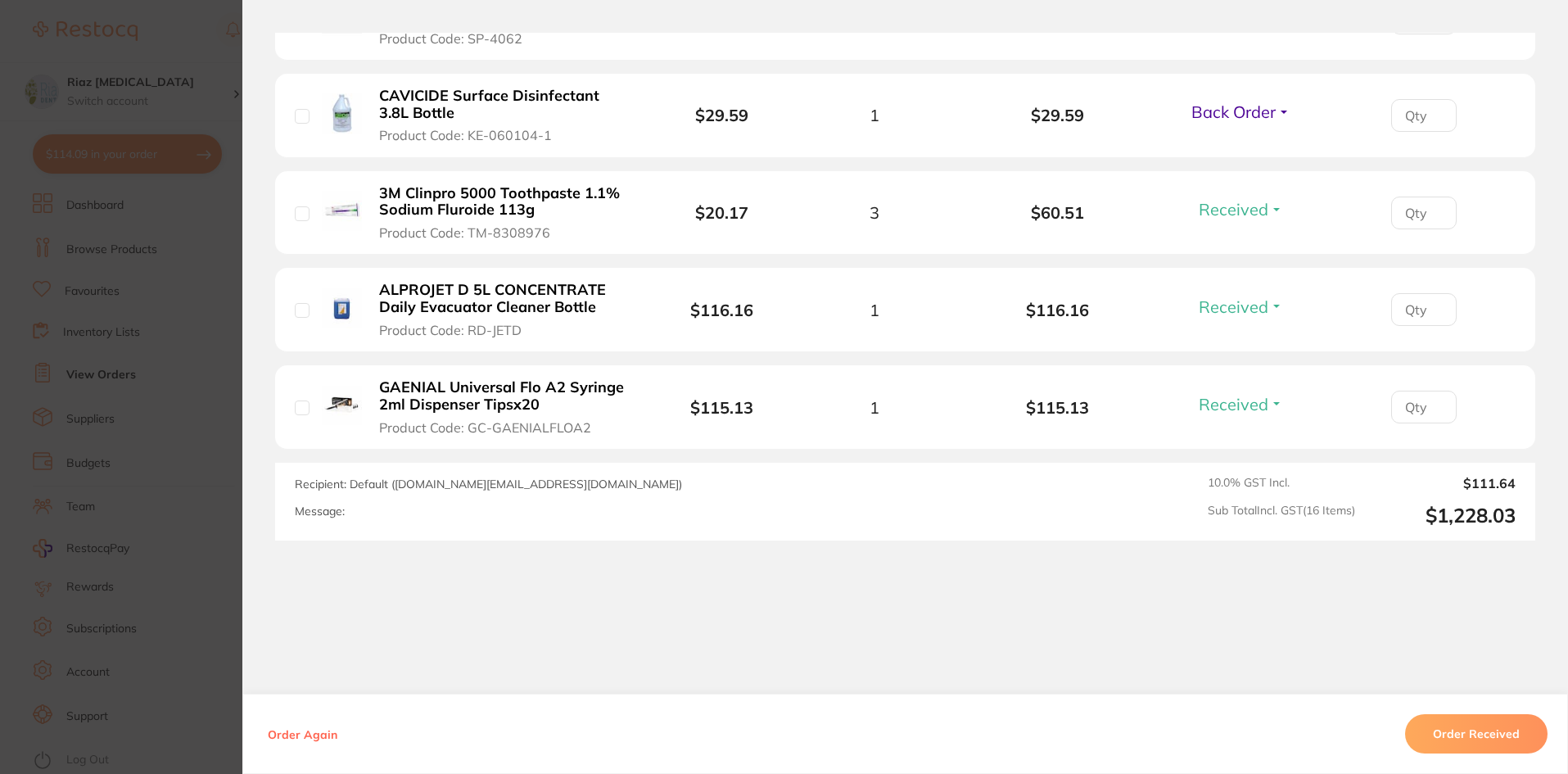
click at [162, 363] on section "Order ID: Restocq- 95382 Order Information 15 Received 1 Back Order Accepted Or…" at bounding box center [784, 387] width 1568 height 774
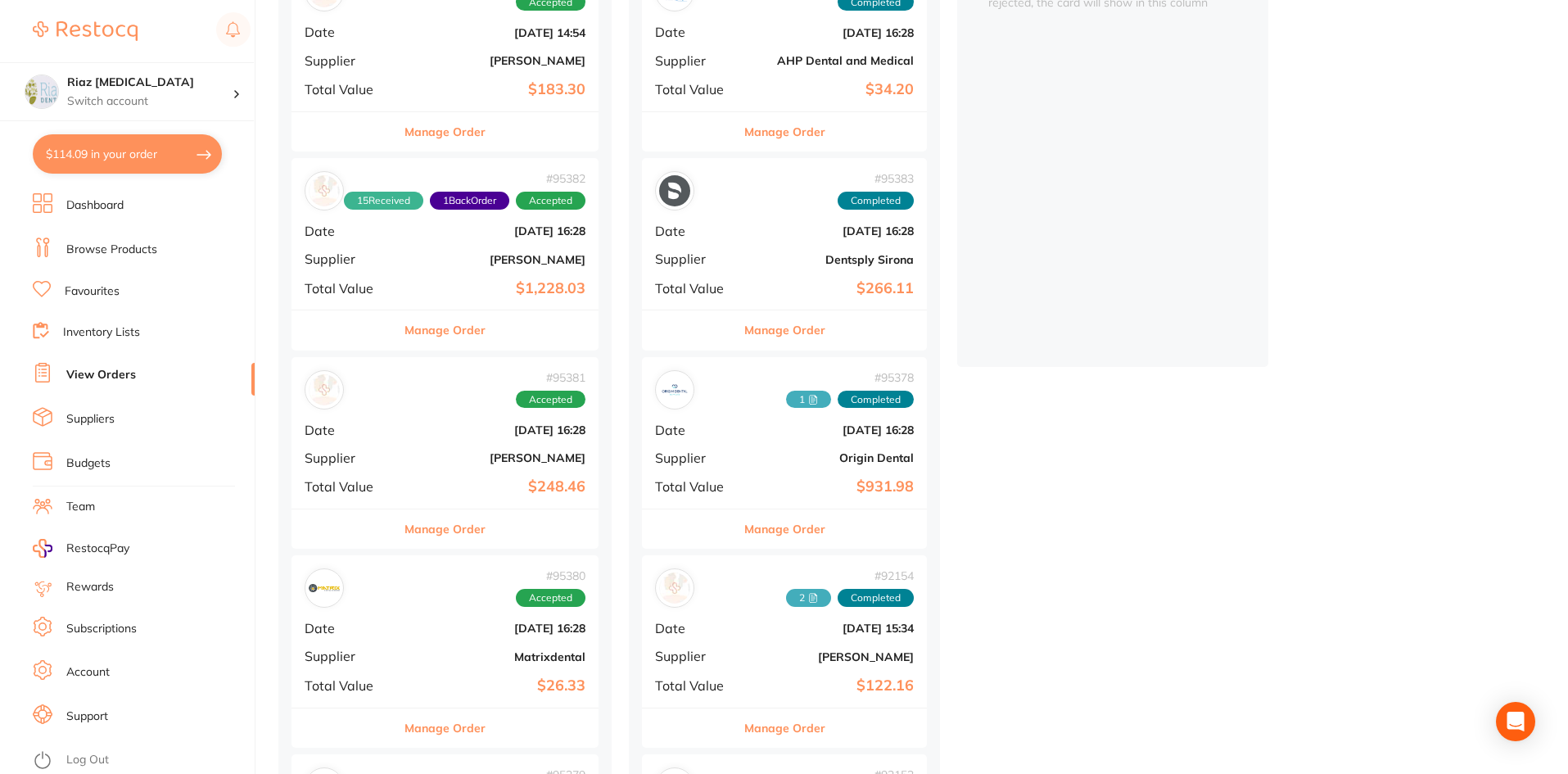
scroll to position [328, 0]
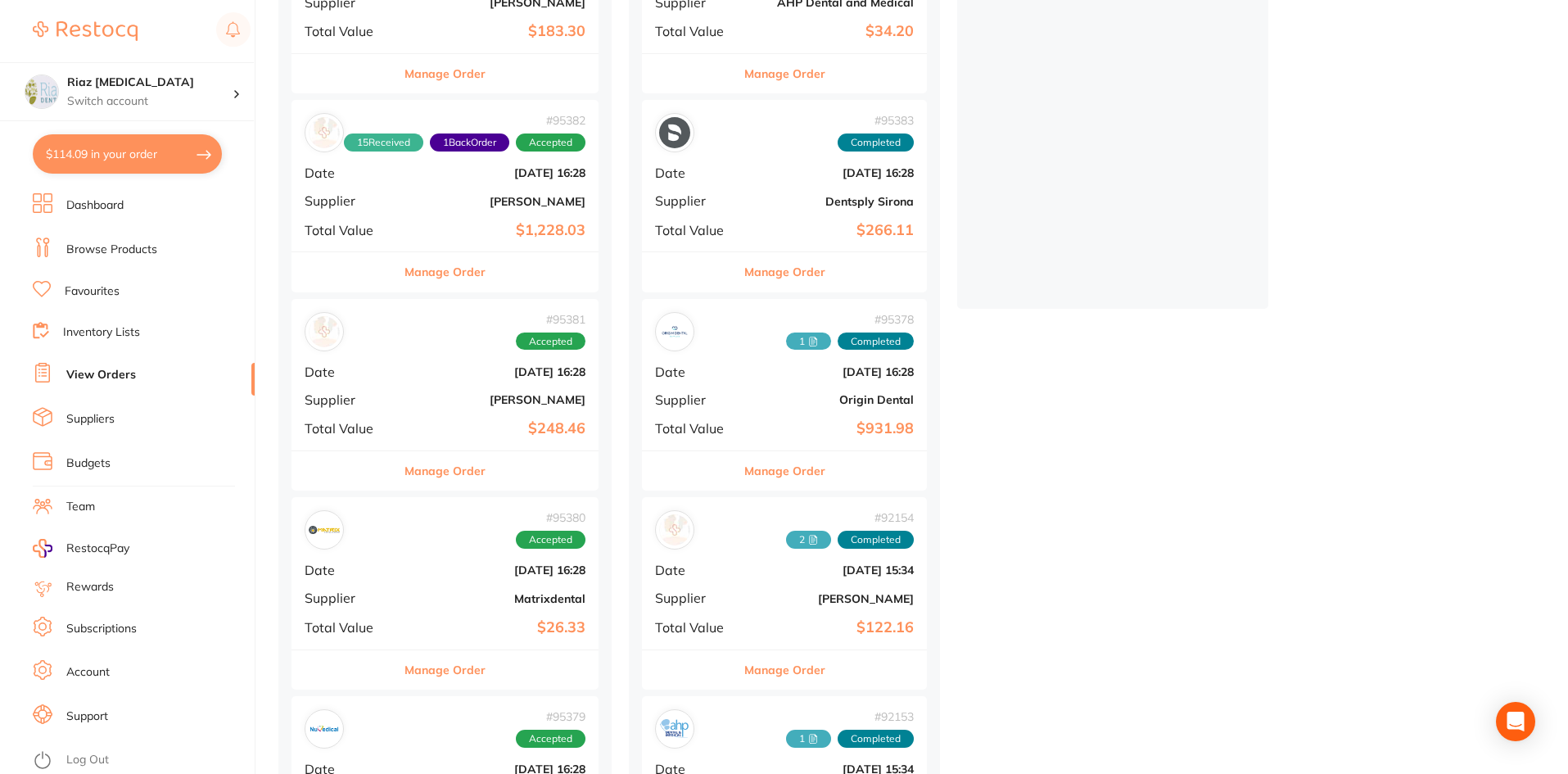
click at [452, 409] on div "# 95381 Accepted Date [DATE] 16:28 Supplier [PERSON_NAME] Total Value $248.46" at bounding box center [445, 375] width 307 height 152
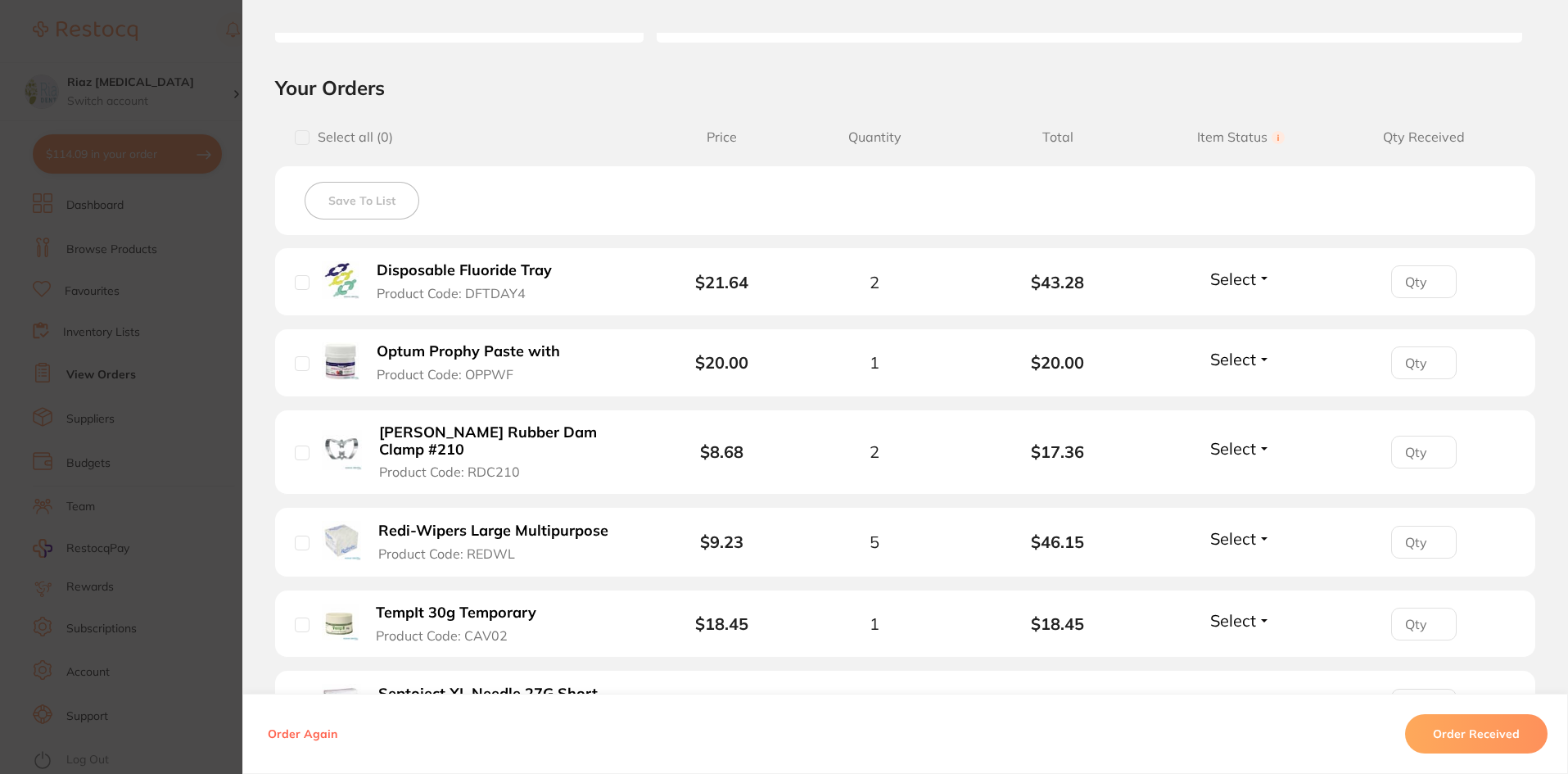
scroll to position [328, 0]
click at [1249, 284] on span "Select" at bounding box center [1232, 278] width 46 height 21
click at [1225, 313] on span "Received" at bounding box center [1240, 313] width 42 height 12
click at [1210, 355] on span "Select" at bounding box center [1232, 358] width 46 height 21
click at [1220, 394] on span "Received" at bounding box center [1240, 394] width 42 height 12
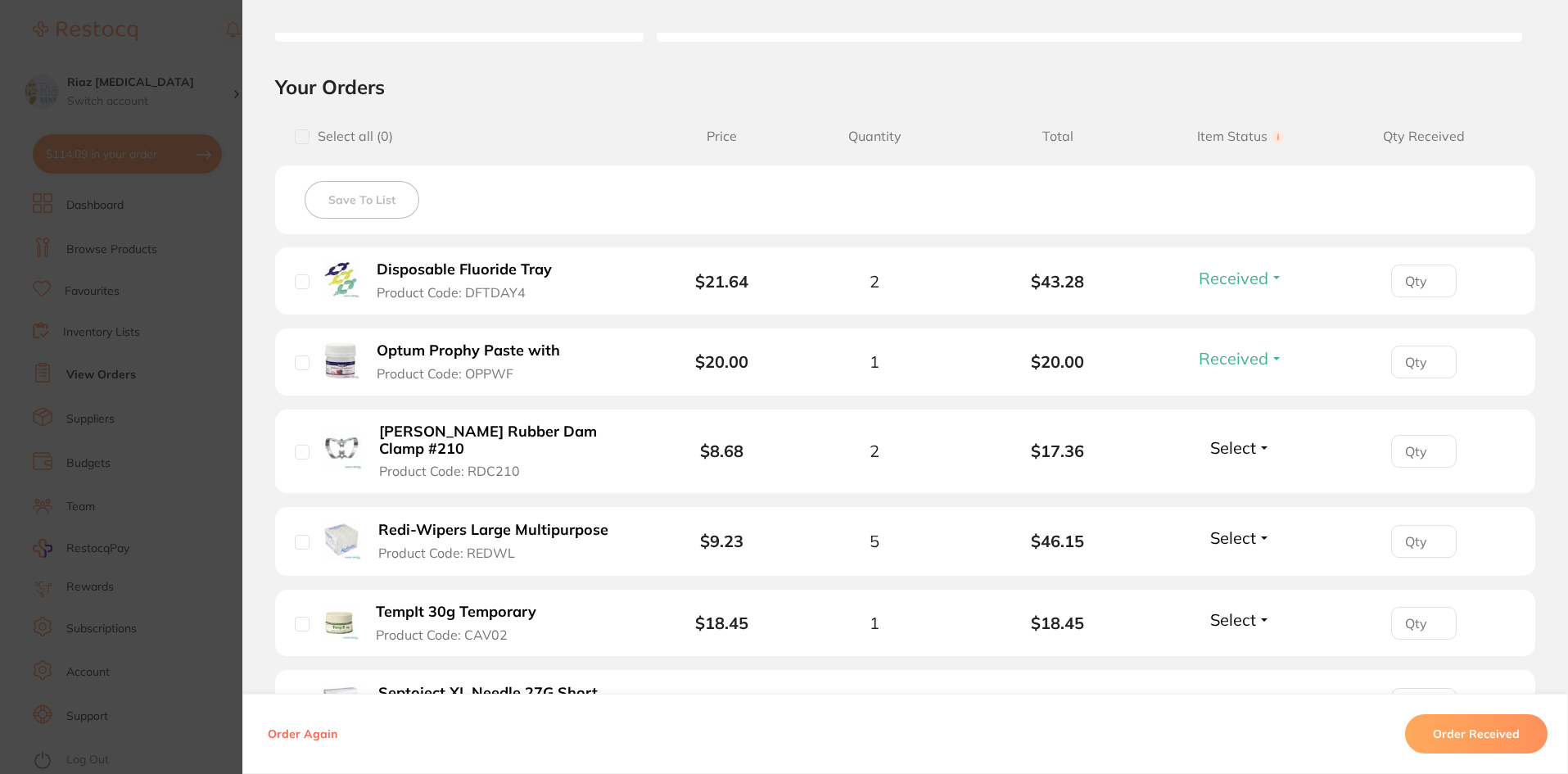
click at [1219, 437] on span "Select" at bounding box center [1232, 447] width 46 height 21
click at [1220, 477] on span "Received" at bounding box center [1240, 483] width 42 height 12
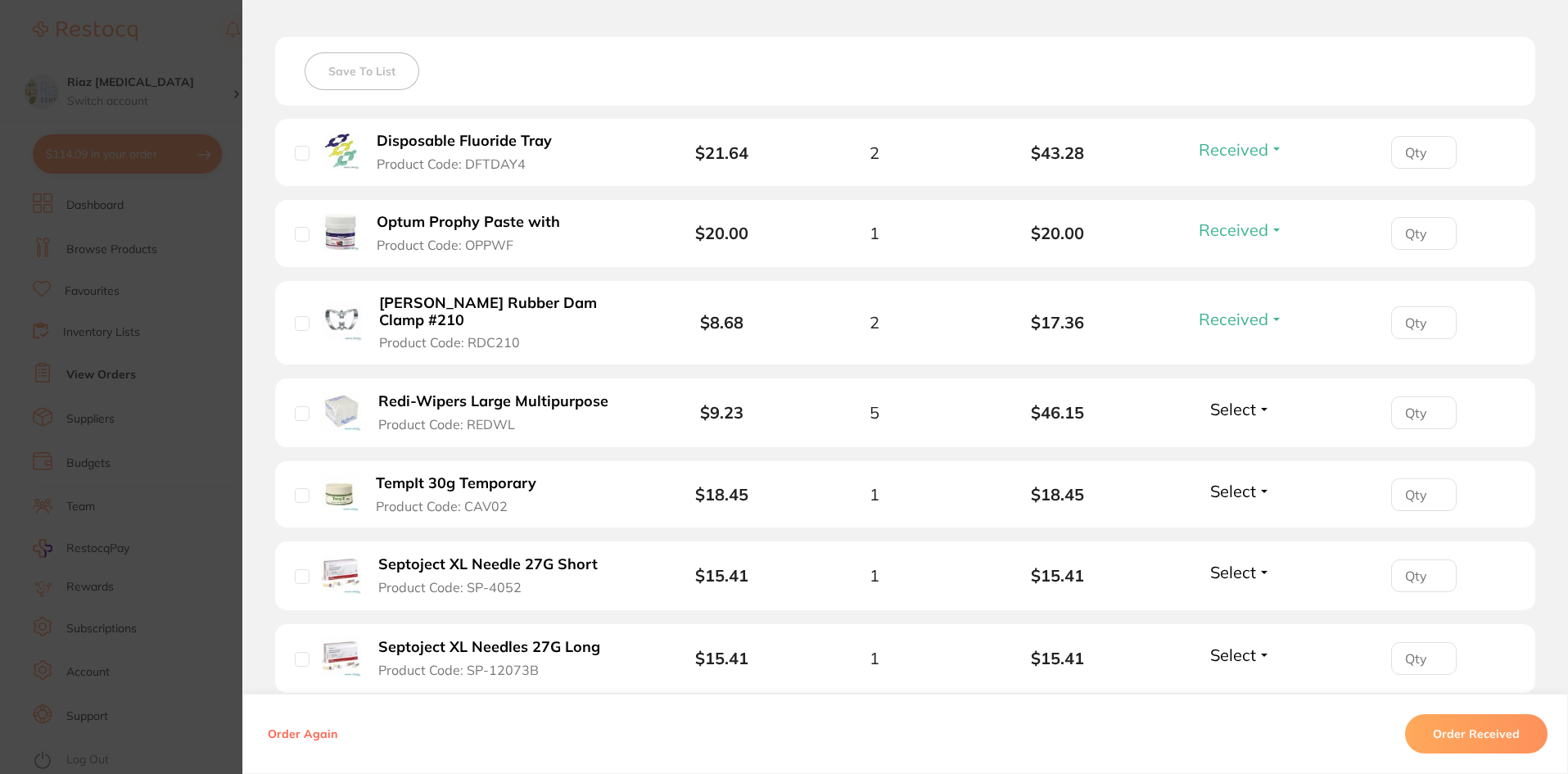
scroll to position [492, 0]
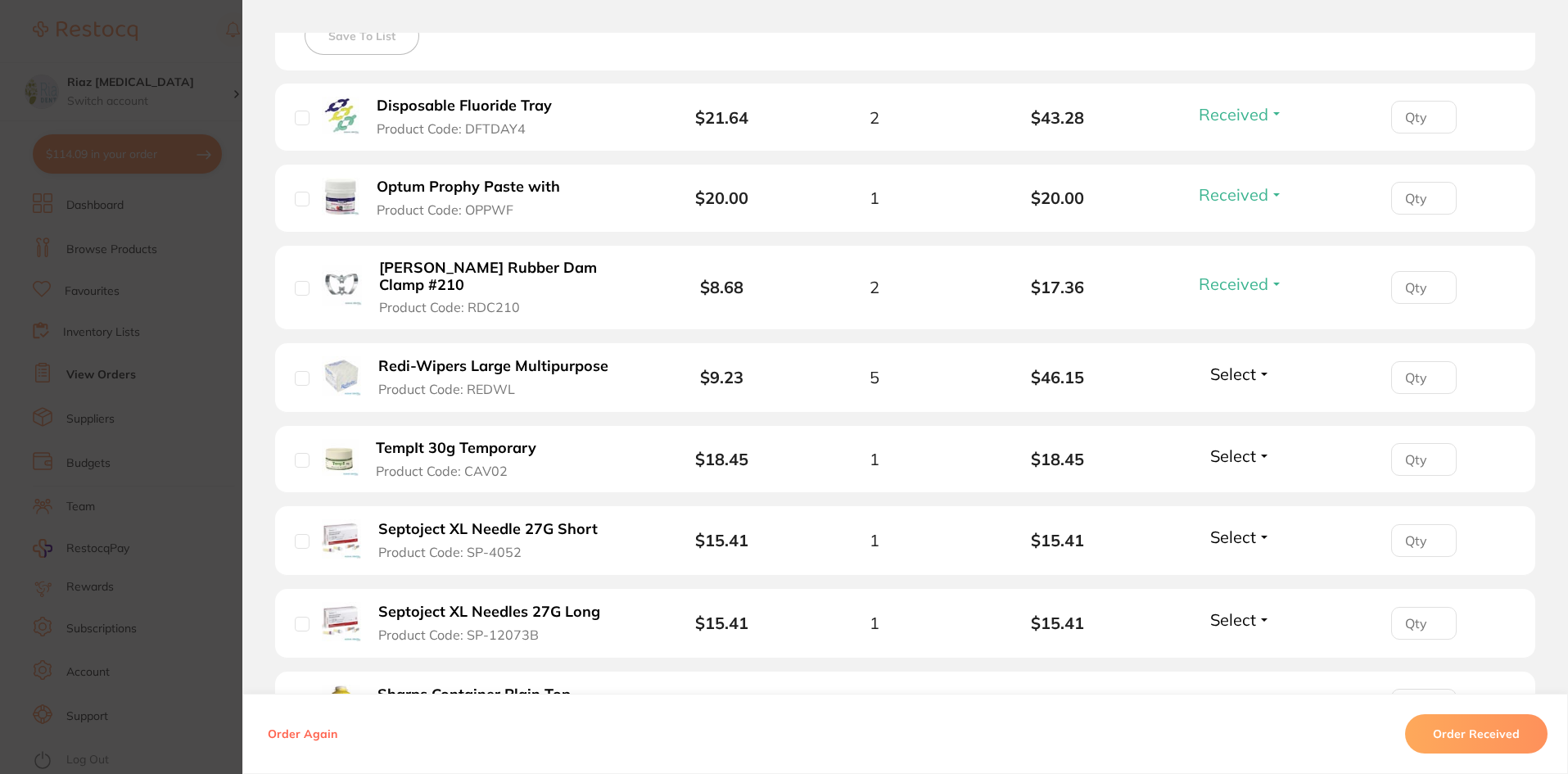
click at [1236, 363] on span "Select" at bounding box center [1232, 373] width 46 height 21
click at [1235, 403] on span "Received" at bounding box center [1240, 409] width 42 height 12
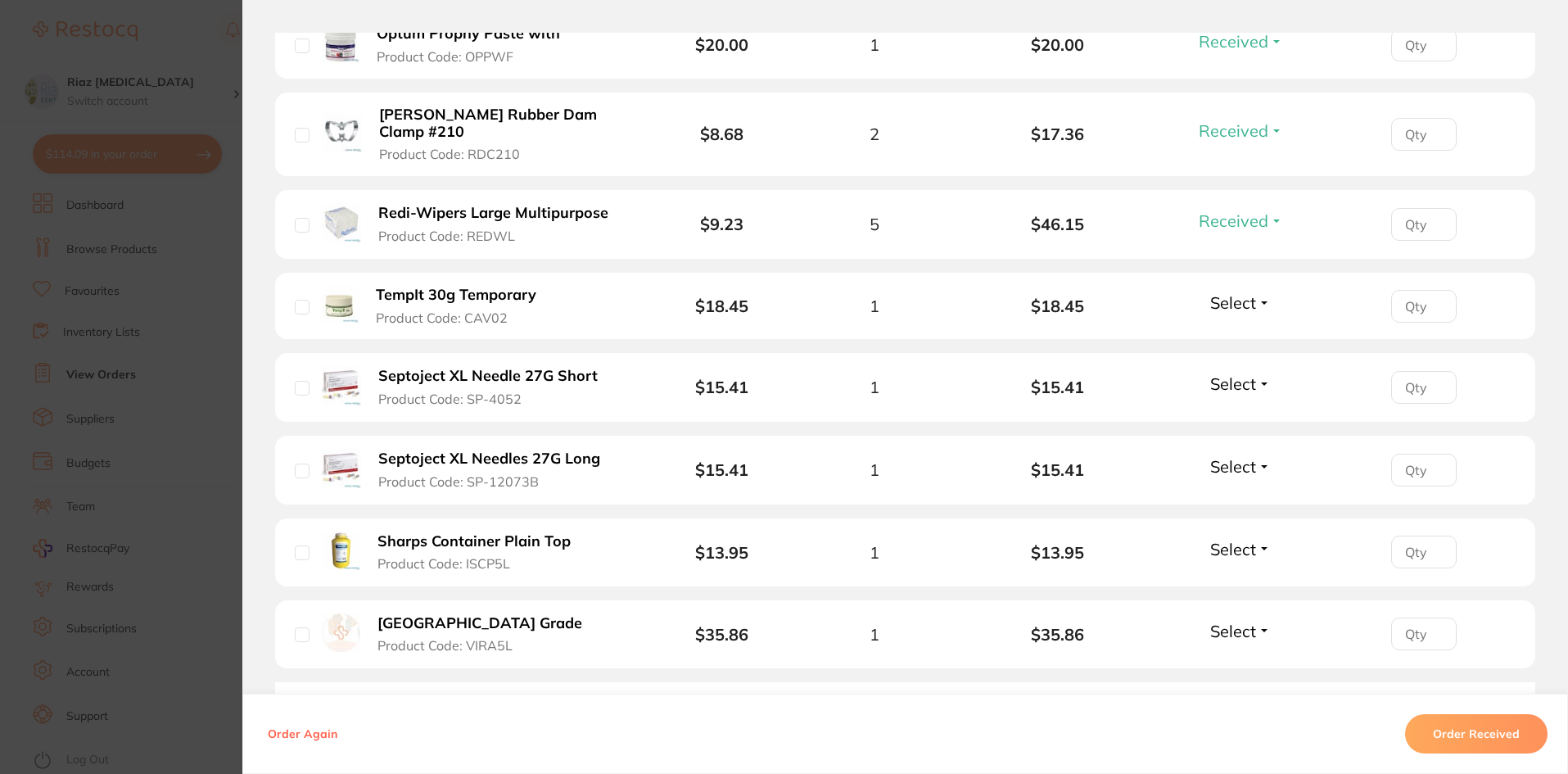
scroll to position [655, 0]
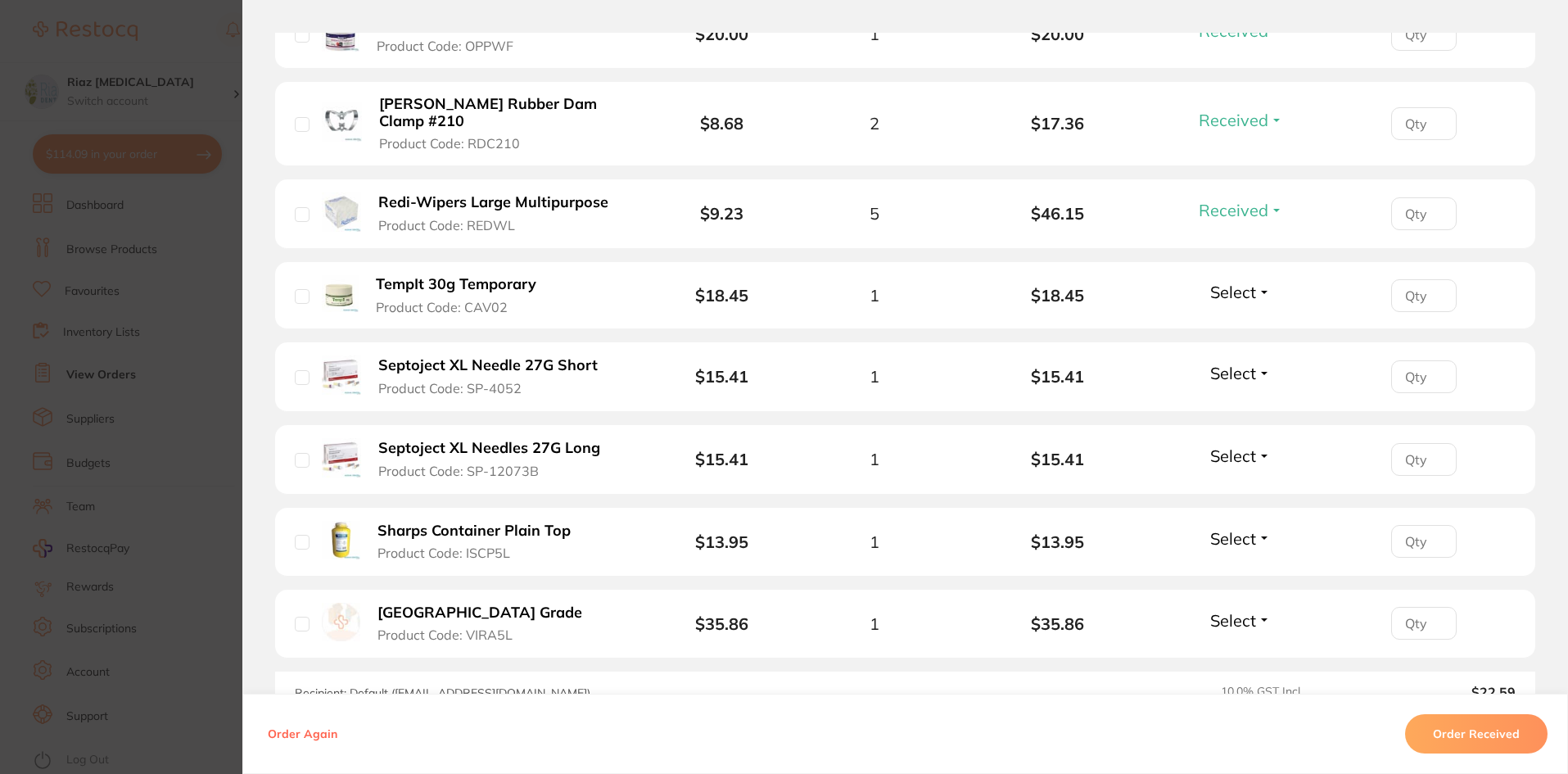
click at [1222, 282] on span "Select" at bounding box center [1232, 292] width 46 height 21
click at [1222, 321] on span "Received" at bounding box center [1240, 328] width 42 height 12
click at [1228, 445] on span "Select" at bounding box center [1232, 455] width 46 height 21
click at [1227, 485] on span "Received" at bounding box center [1240, 491] width 42 height 12
click at [1235, 528] on span "Select" at bounding box center [1232, 538] width 46 height 21
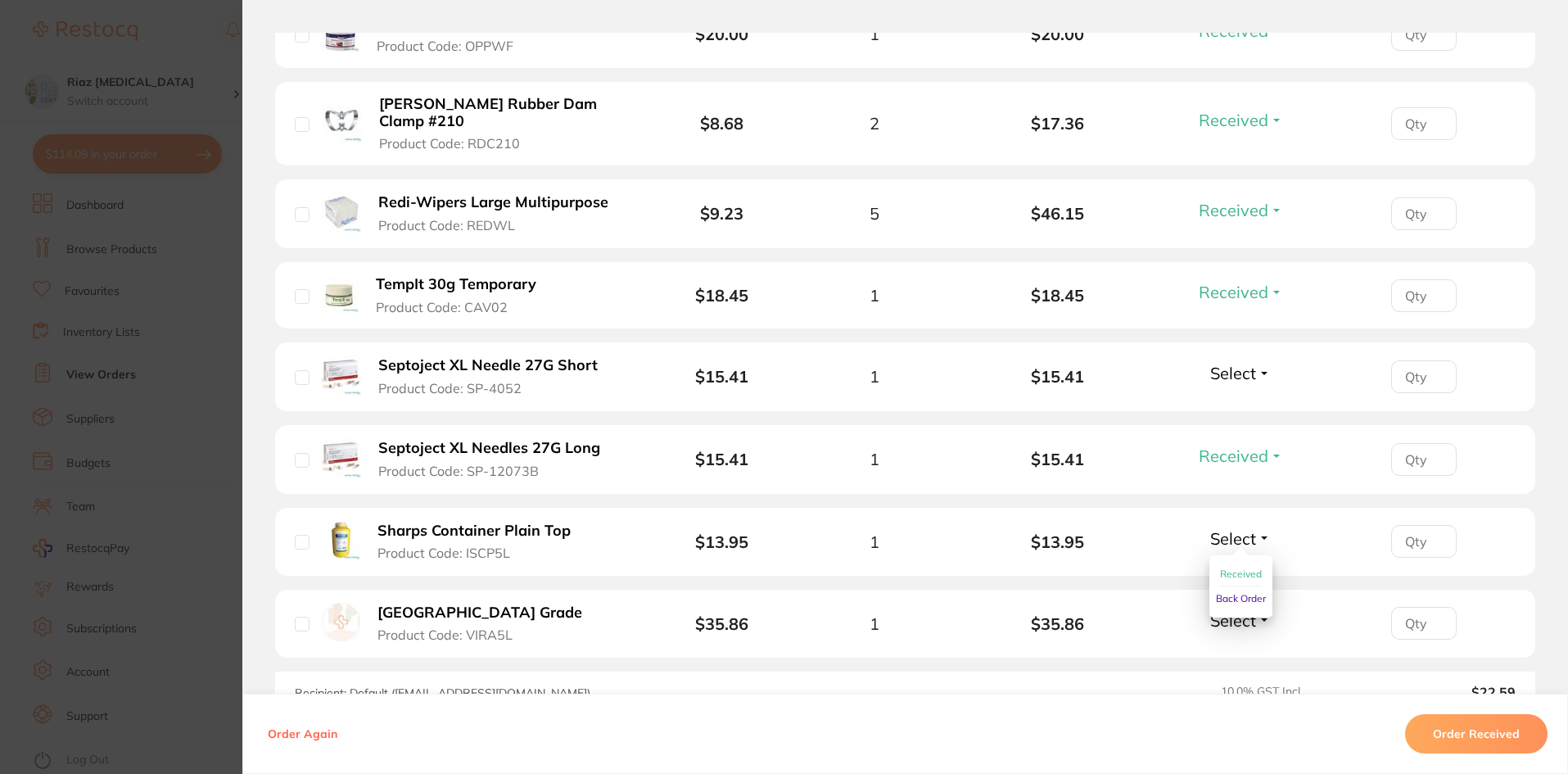
click at [1220, 568] on span "Received" at bounding box center [1240, 574] width 42 height 12
click at [1222, 611] on span "Select" at bounding box center [1232, 620] width 46 height 21
click at [1228, 650] on span "Received" at bounding box center [1240, 656] width 42 height 12
click at [211, 266] on section "Order ID: Restocq- 95381 Order Information 8 Received Accepted Order Order Date…" at bounding box center [784, 387] width 1568 height 774
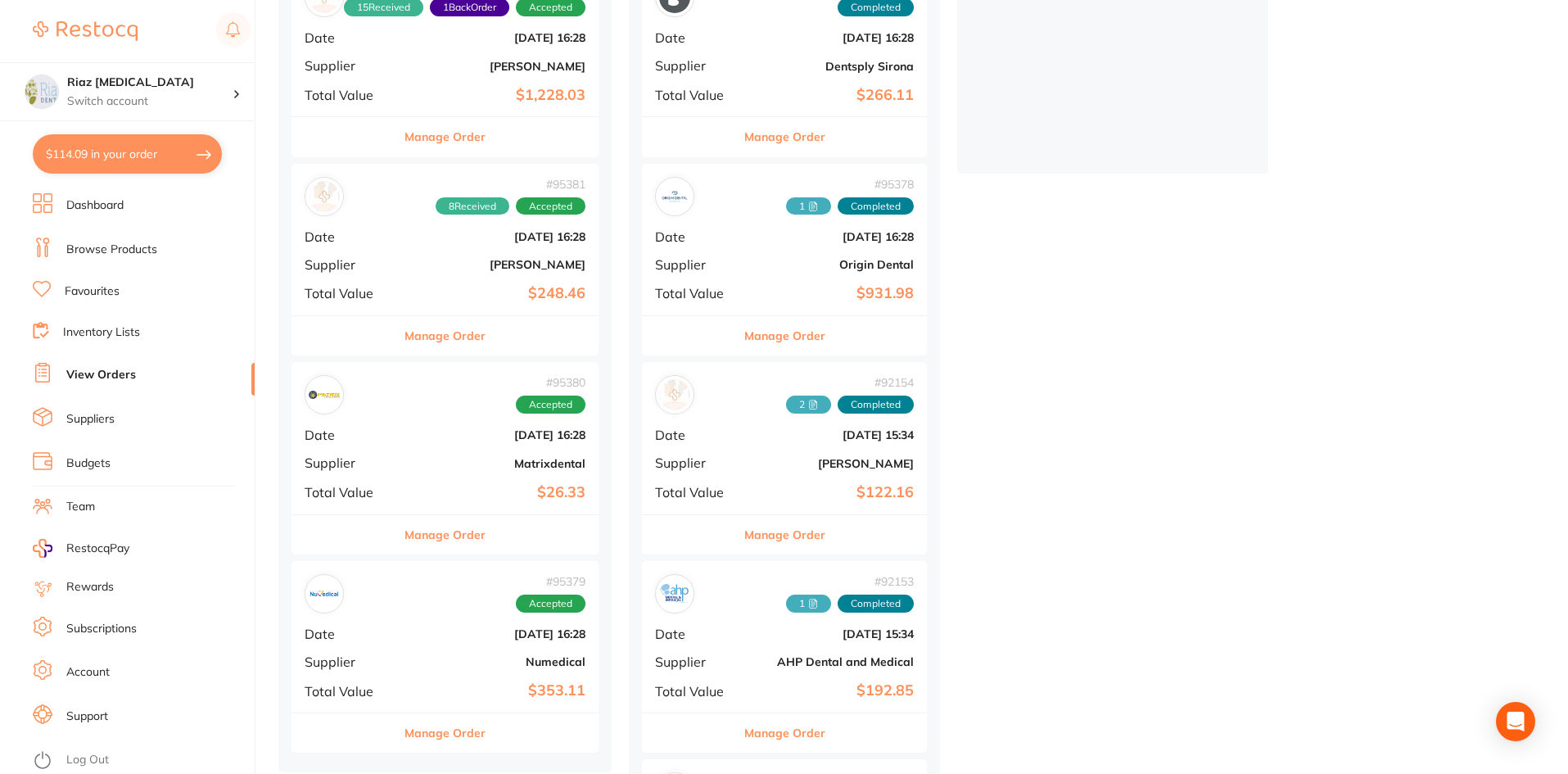
scroll to position [492, 0]
